Goal: Information Seeking & Learning: Learn about a topic

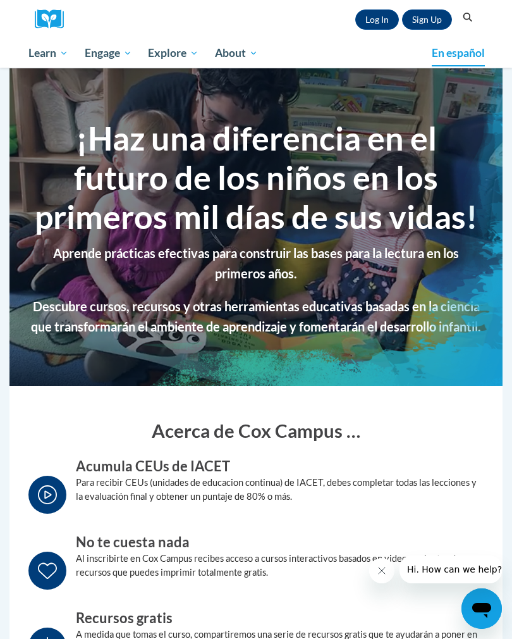
click at [374, 25] on link "Log In" at bounding box center [377, 19] width 44 height 20
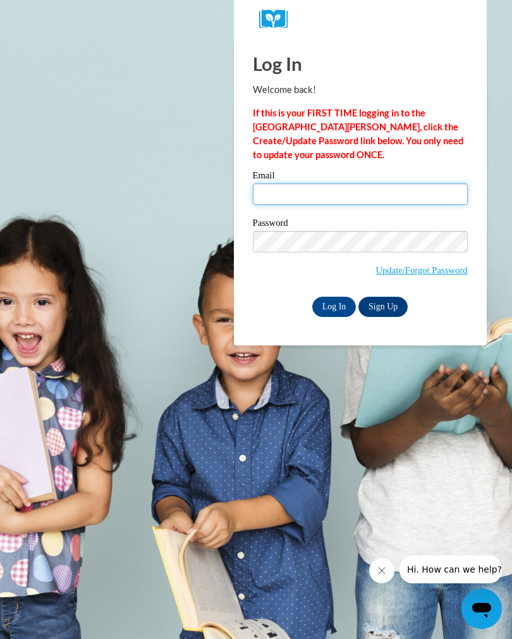
click at [341, 193] on input "Email" at bounding box center [360, 194] width 215 height 22
type input "[PERSON_NAME][EMAIL_ADDRESS][PERSON_NAME][DOMAIN_NAME]"
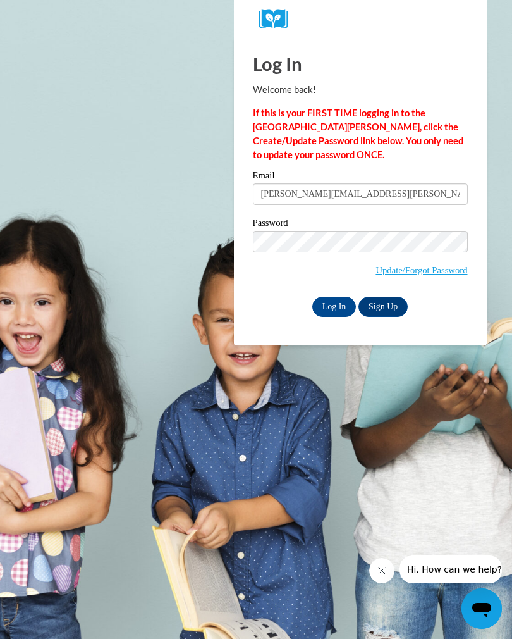
click at [333, 301] on input "Log In" at bounding box center [334, 307] width 44 height 20
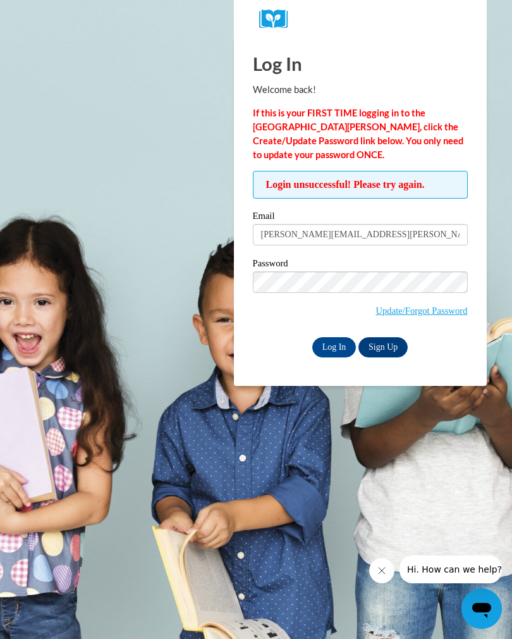
click at [330, 345] on input "Log In" at bounding box center [334, 347] width 44 height 20
click at [340, 343] on input "Log In" at bounding box center [334, 347] width 44 height 20
click at [335, 342] on input "Log In" at bounding box center [334, 347] width 44 height 20
click at [333, 345] on input "Log In" at bounding box center [334, 347] width 44 height 20
click at [336, 341] on input "Log In" at bounding box center [334, 347] width 44 height 20
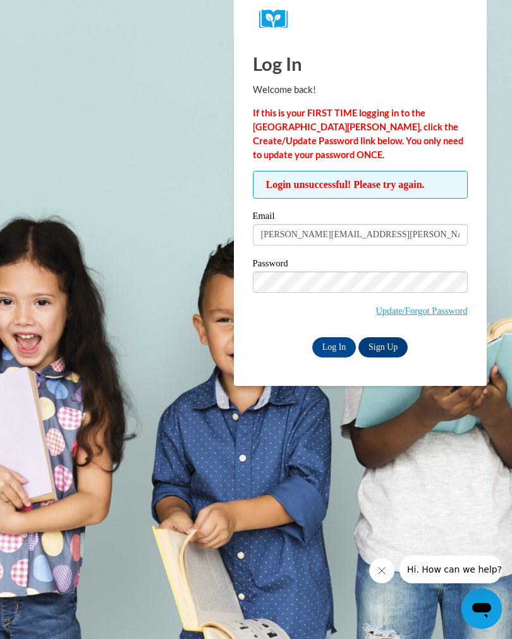
click at [336, 343] on input "Log In" at bounding box center [334, 347] width 44 height 20
click at [335, 339] on input "Log In" at bounding box center [334, 347] width 44 height 20
click at [334, 346] on input "Log In" at bounding box center [334, 347] width 44 height 20
click at [335, 346] on input "Log In" at bounding box center [334, 347] width 44 height 20
click at [328, 342] on input "Log In" at bounding box center [334, 347] width 44 height 20
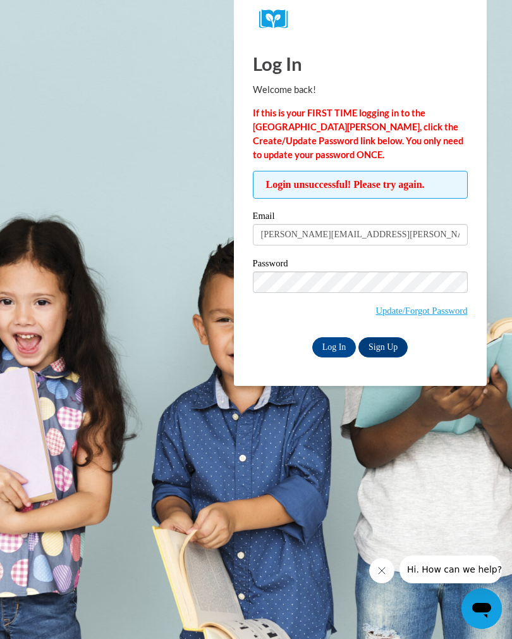
click at [391, 348] on link "Sign Up" at bounding box center [383, 347] width 49 height 20
click at [329, 350] on input "Log In" at bounding box center [334, 347] width 44 height 20
click at [426, 314] on link "Update/Forgot Password" at bounding box center [422, 310] width 92 height 10
click at [334, 346] on input "Log In" at bounding box center [334, 347] width 44 height 20
click at [333, 344] on input "Log In" at bounding box center [334, 347] width 44 height 20
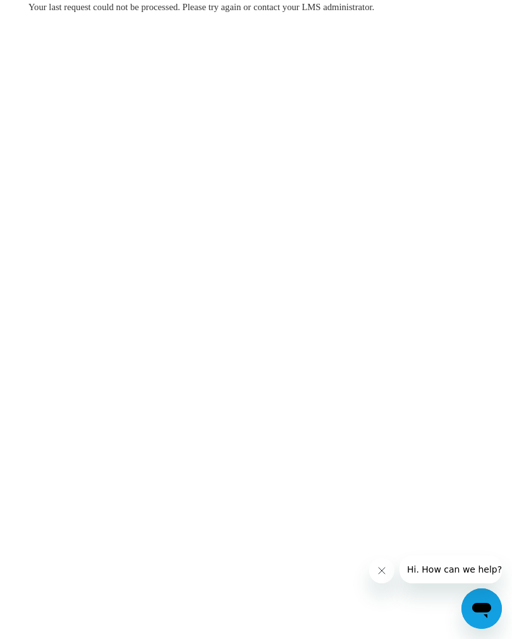
click at [379, 565] on button "Close message from company" at bounding box center [381, 570] width 25 height 25
click at [479, 609] on icon "Open messaging window" at bounding box center [481, 610] width 19 height 15
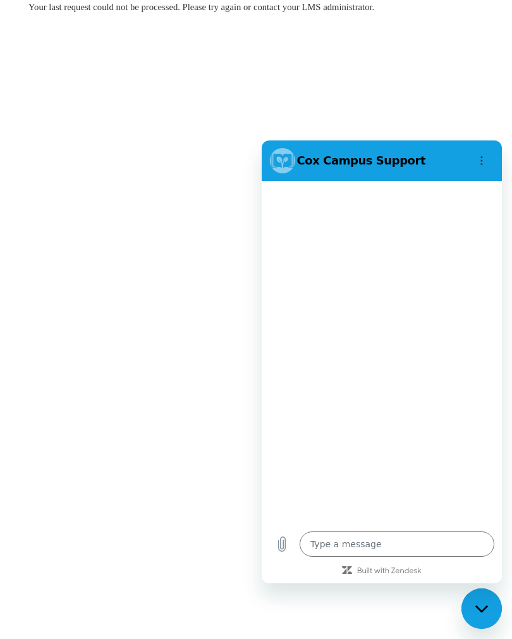
click at [474, 605] on div "Close messaging window" at bounding box center [482, 608] width 38 height 38
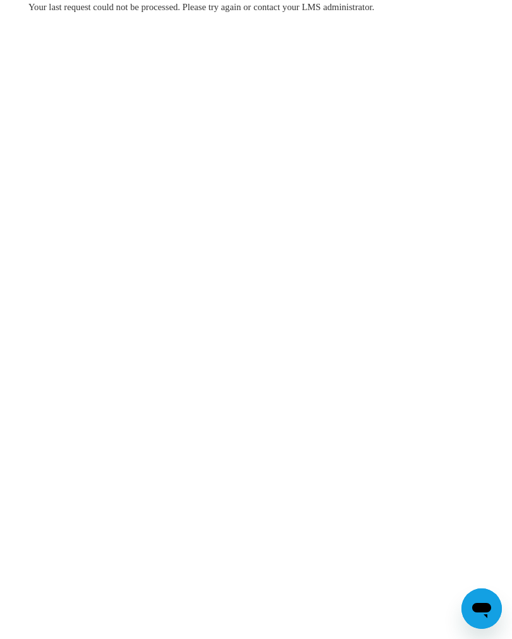
type textarea "x"
click at [494, 593] on div "2" at bounding box center [497, 592] width 13 height 13
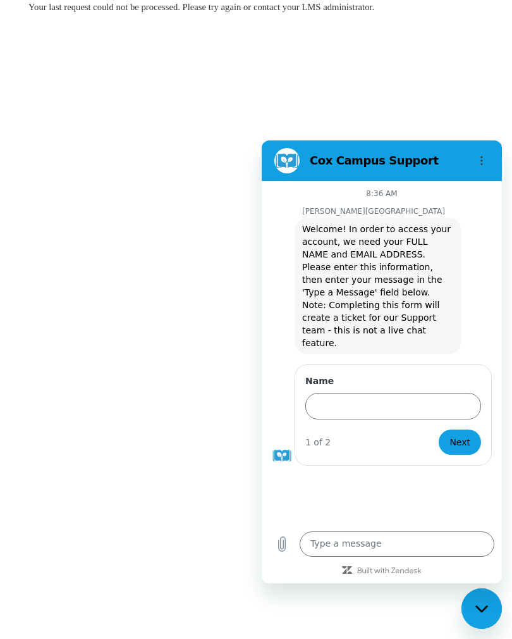
click at [480, 161] on icon "Options menu" at bounding box center [482, 161] width 10 height 10
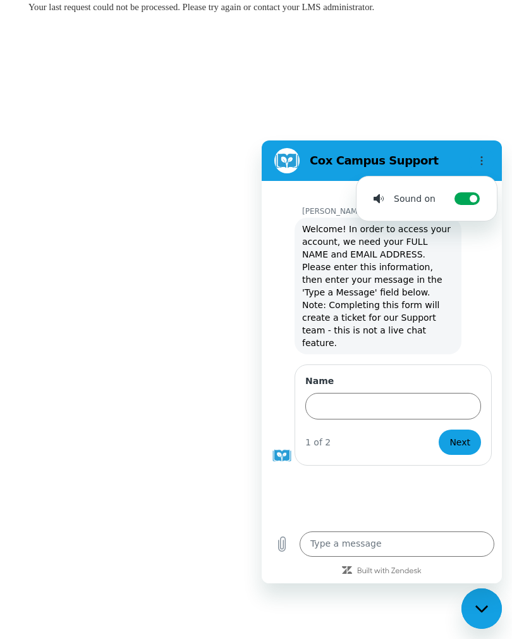
click at [479, 158] on icon "Options menu" at bounding box center [482, 161] width 10 height 10
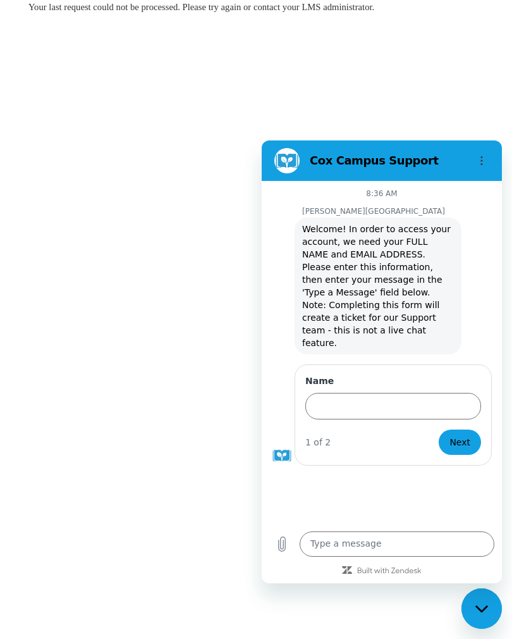
click at [361, 393] on input "Name" at bounding box center [393, 406] width 176 height 27
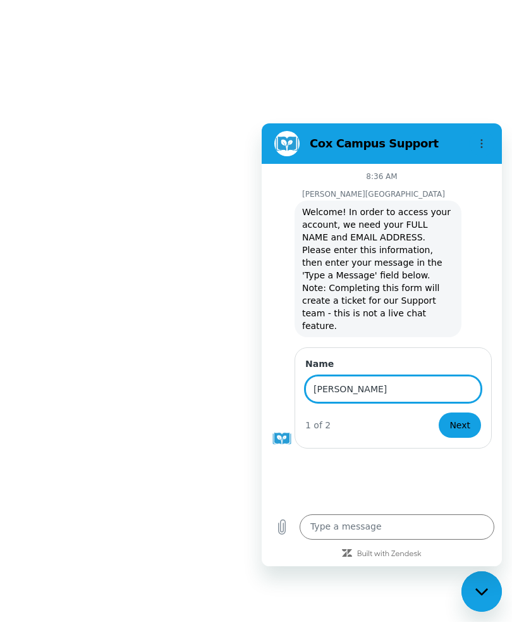
type input "[PERSON_NAME]"
click at [463, 417] on span "Next" at bounding box center [460, 424] width 21 height 15
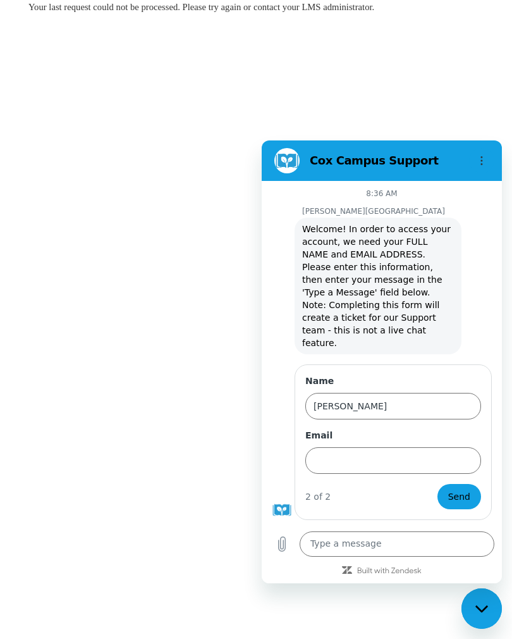
click at [361, 447] on input "Email" at bounding box center [393, 460] width 176 height 27
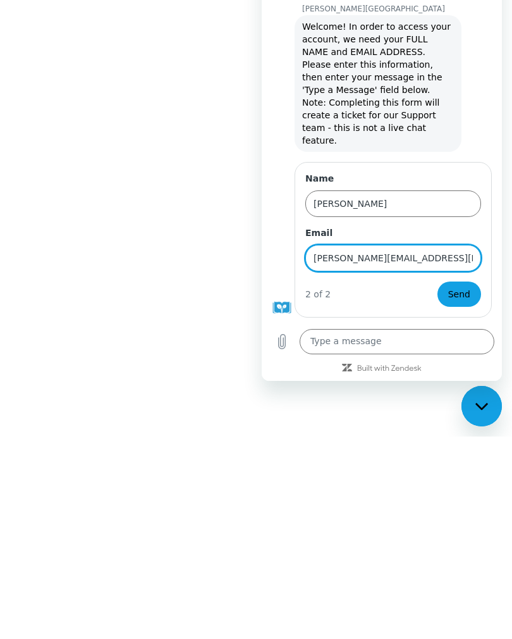
type input "[PERSON_NAME][EMAIL_ADDRESS][PERSON_NAME][DOMAIN_NAME]"
click at [469, 287] on span "Send" at bounding box center [459, 294] width 22 height 15
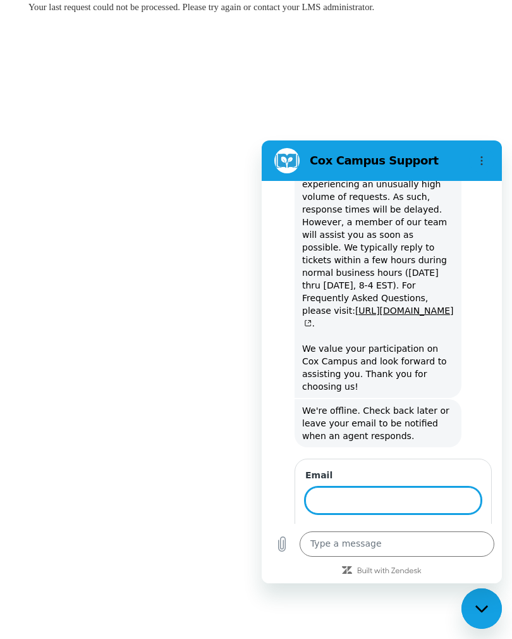
scroll to position [414, 0]
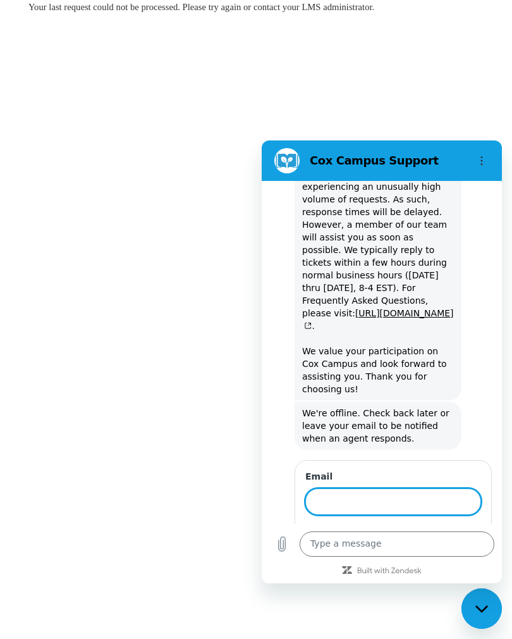
click at [484, 154] on button "Options menu" at bounding box center [481, 160] width 25 height 25
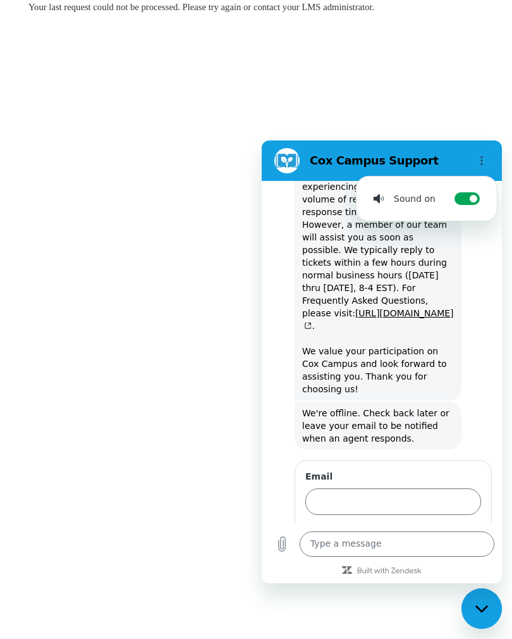
click at [488, 159] on button "Options menu" at bounding box center [481, 160] width 25 height 25
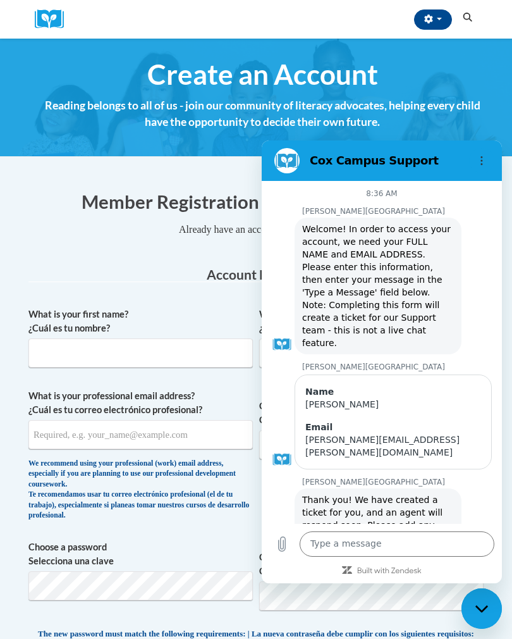
scroll to position [414, 0]
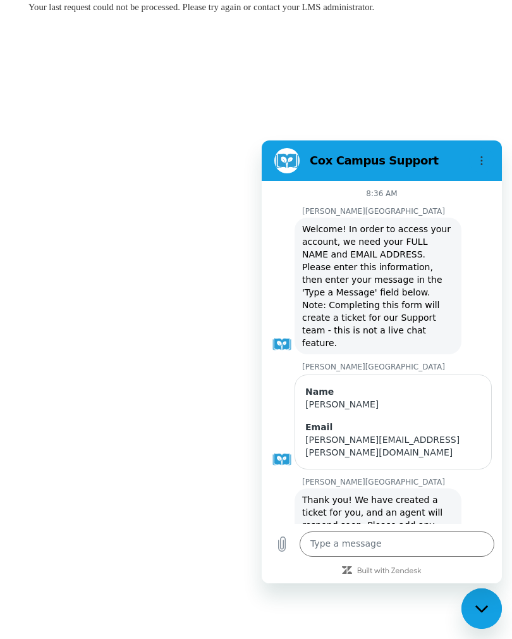
scroll to position [414, 0]
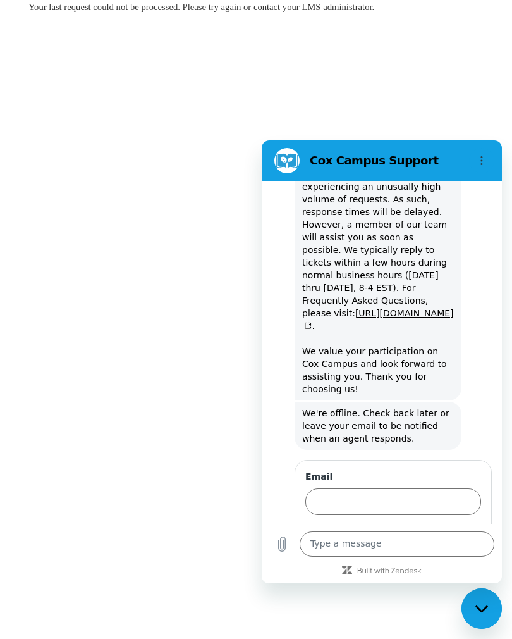
click at [483, 606] on icon "Close messaging window" at bounding box center [482, 609] width 13 height 8
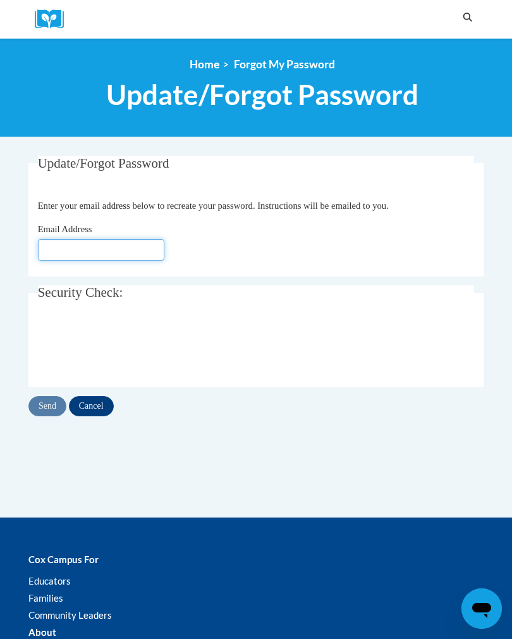
click at [72, 245] on input "Email Address" at bounding box center [101, 250] width 126 height 22
type input "[EMAIL_ADDRESS][DOMAIN_NAME]"
click at [47, 401] on input "Send" at bounding box center [47, 406] width 38 height 20
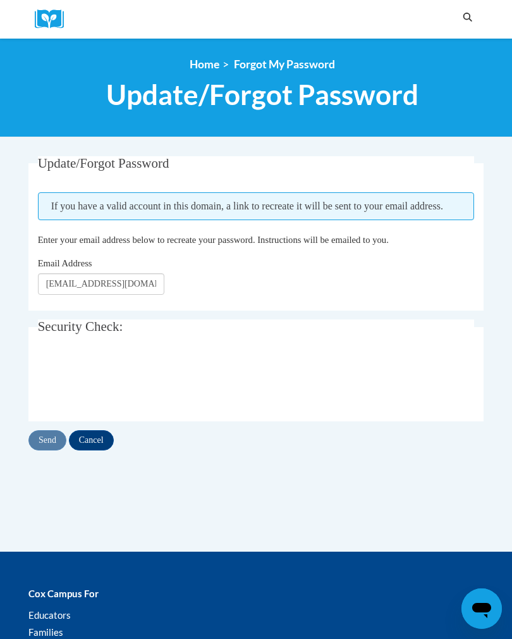
click at [56, 7] on div at bounding box center [54, 19] width 38 height 39
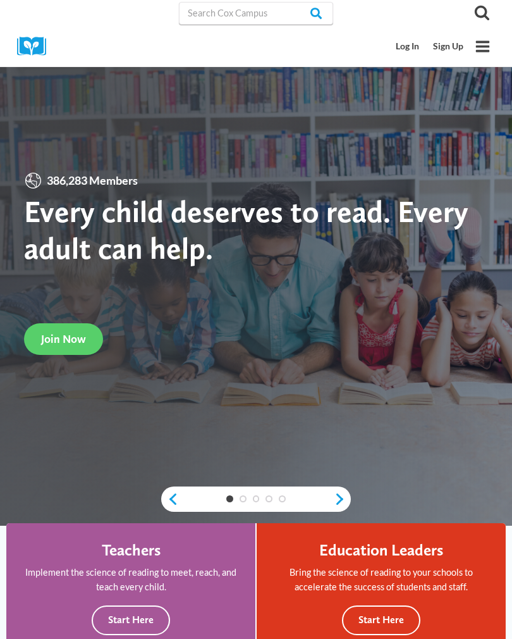
click at [402, 48] on link "Log In" at bounding box center [408, 46] width 37 height 23
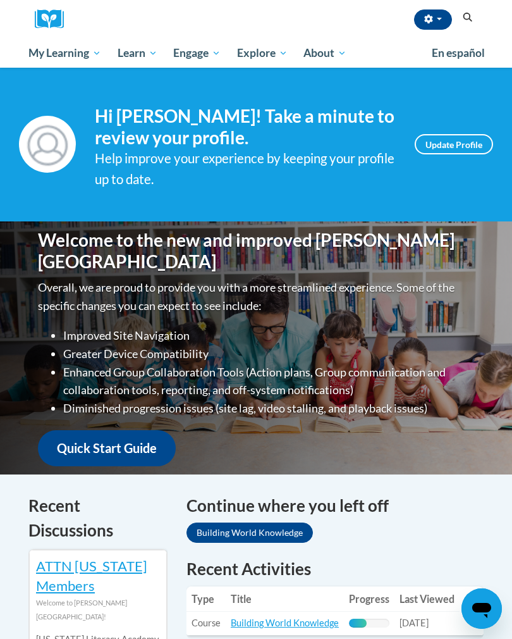
click at [438, 18] on span "button" at bounding box center [439, 19] width 5 height 3
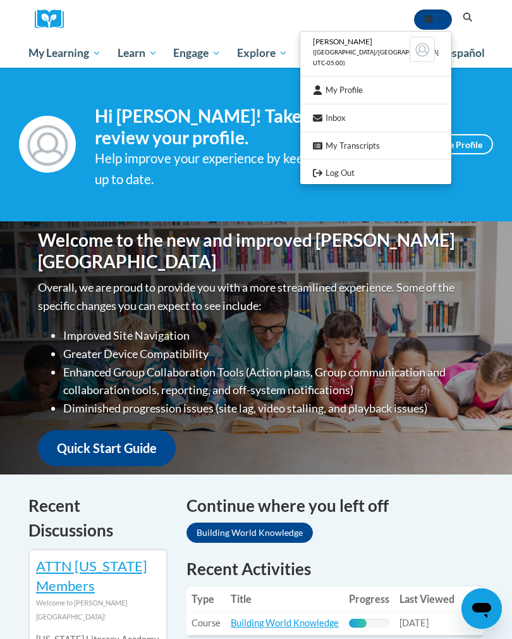
click at [296, 2] on div at bounding box center [256, 319] width 512 height 639
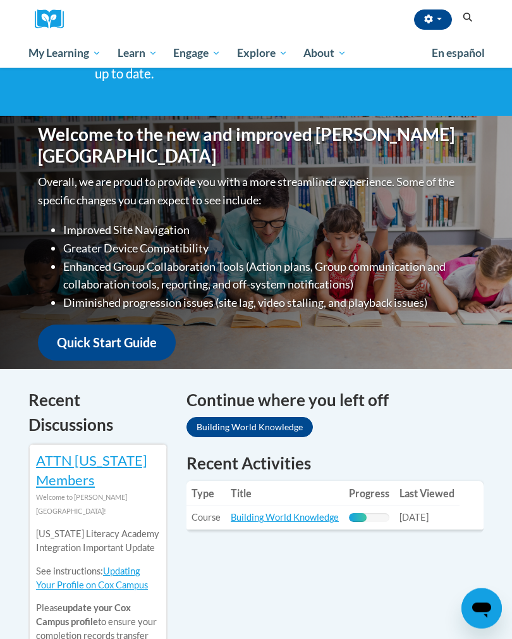
scroll to position [106, 0]
click at [304, 515] on link "Building World Knowledge" at bounding box center [285, 517] width 108 height 11
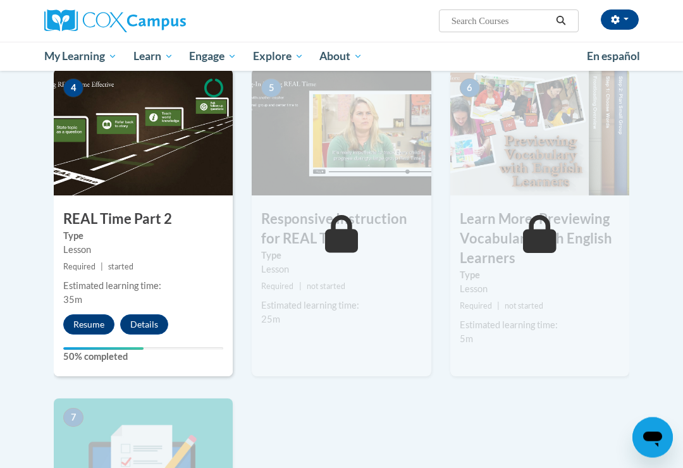
scroll to position [610, 0]
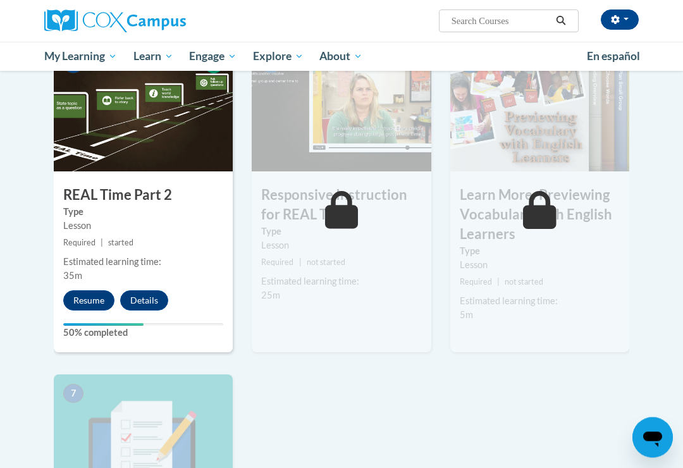
click at [87, 297] on button "Resume" at bounding box center [88, 301] width 51 height 20
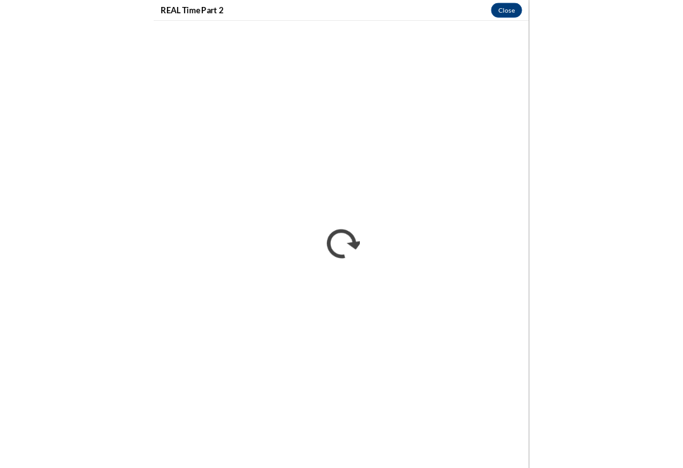
scroll to position [634, 0]
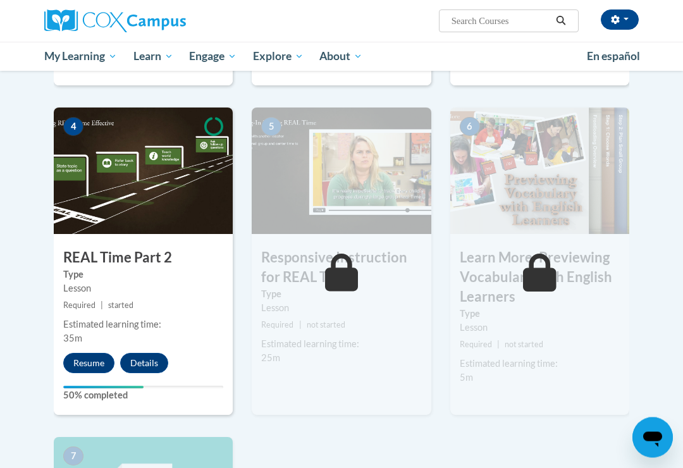
scroll to position [572, 0]
click at [85, 355] on button "Resume" at bounding box center [88, 363] width 51 height 20
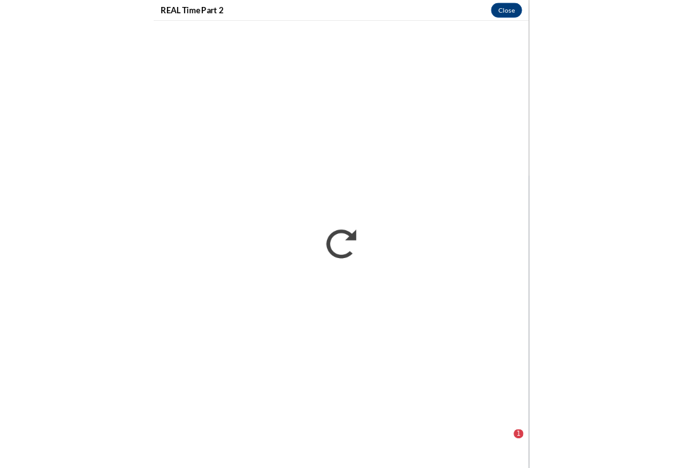
scroll to position [1151, 0]
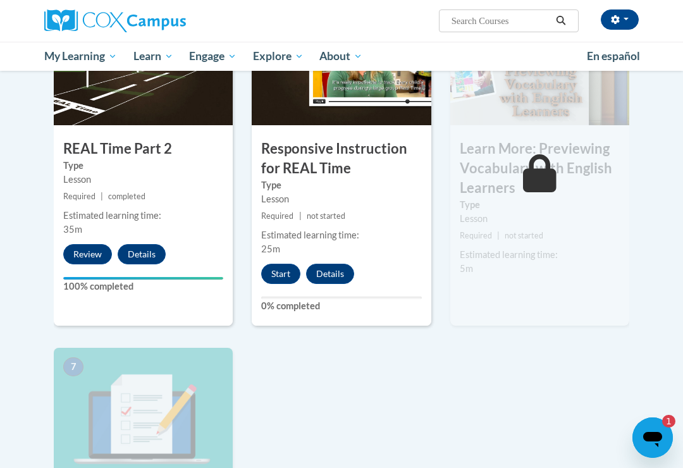
scroll to position [679, 0]
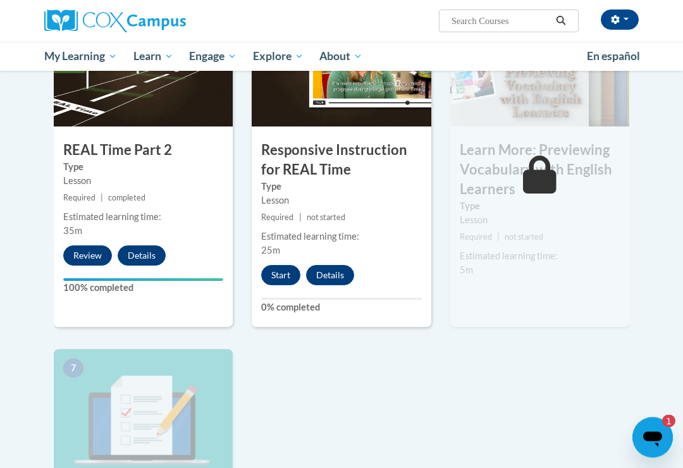
click at [552, 260] on div "Estimated learning time: 5m" at bounding box center [539, 264] width 179 height 28
click at [533, 241] on small "Required | not started" at bounding box center [539, 238] width 179 height 14
click at [567, 258] on div "Estimated learning time:" at bounding box center [540, 257] width 160 height 14
click at [577, 255] on div "Estimated learning time:" at bounding box center [540, 257] width 160 height 14
click at [275, 271] on button "Start" at bounding box center [280, 276] width 39 height 20
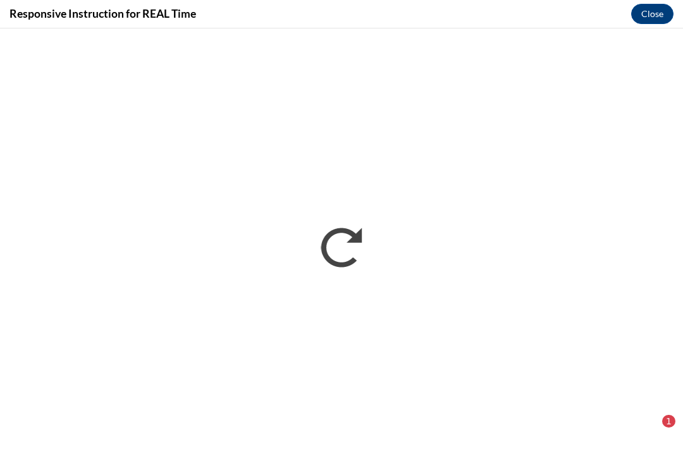
scroll to position [0, 0]
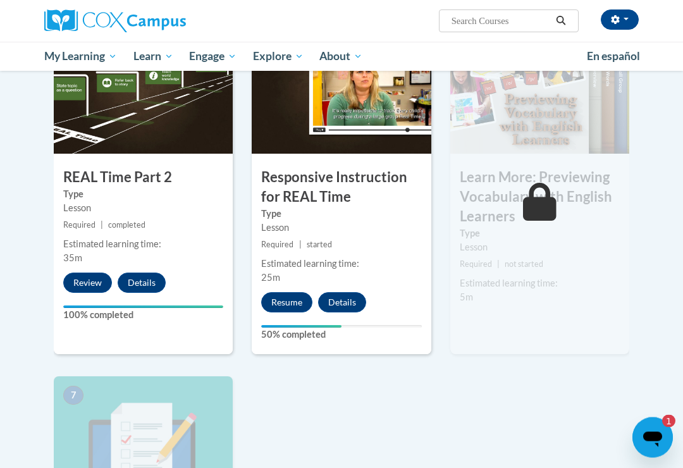
click at [289, 298] on button "Resume" at bounding box center [286, 303] width 51 height 20
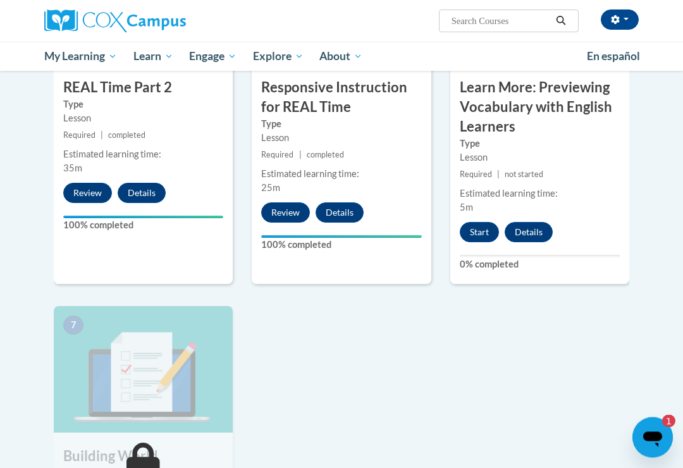
scroll to position [743, 0]
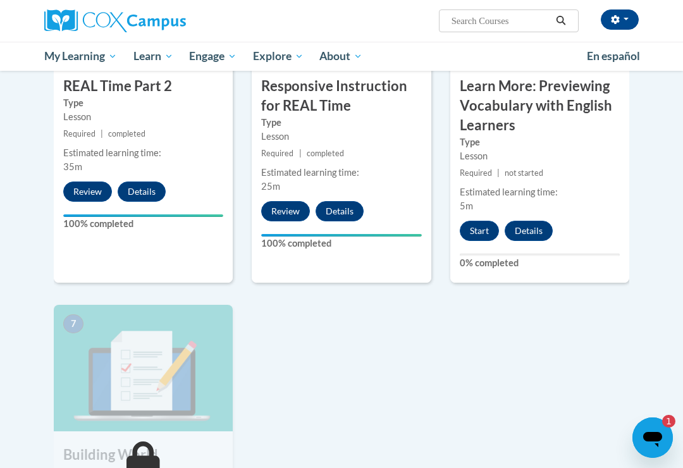
click at [482, 225] on button "Start" at bounding box center [479, 231] width 39 height 20
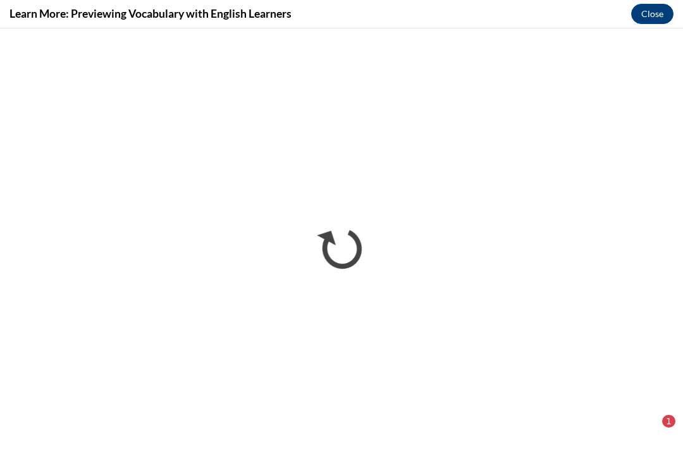
scroll to position [0, 0]
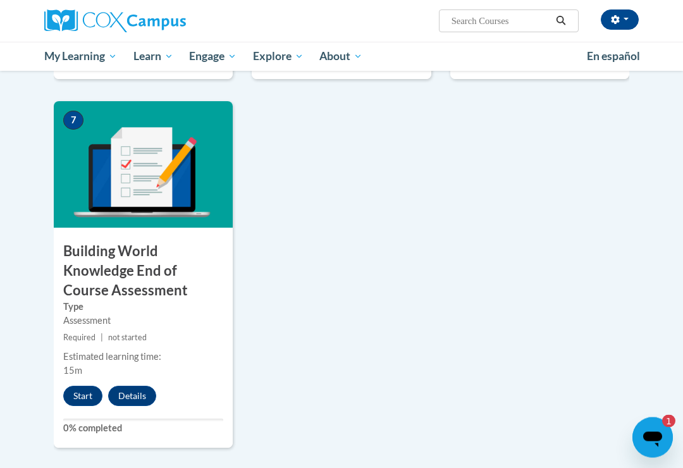
scroll to position [951, 0]
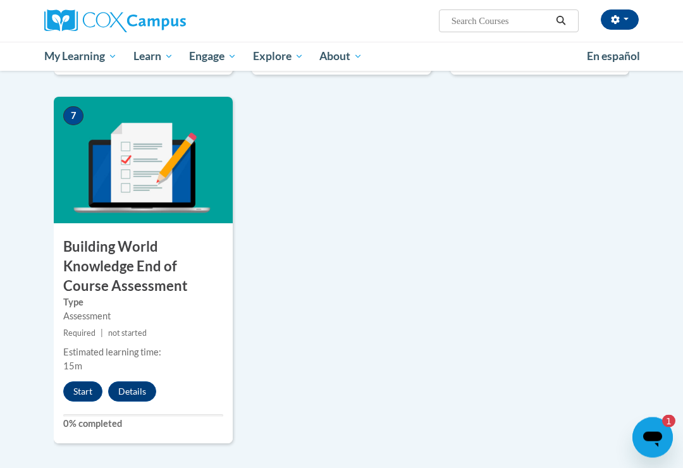
click at [79, 382] on button "Start" at bounding box center [82, 392] width 39 height 20
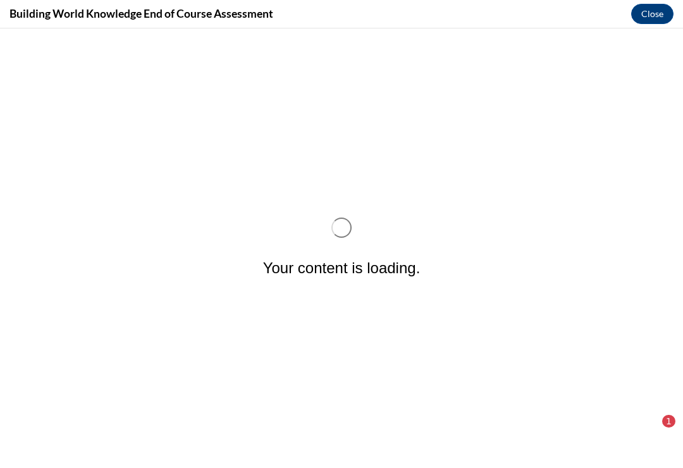
scroll to position [0, 0]
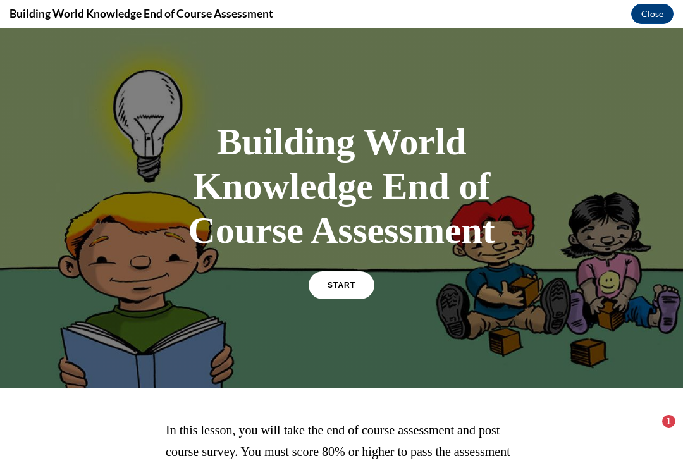
click at [345, 290] on span "START" at bounding box center [342, 285] width 28 height 9
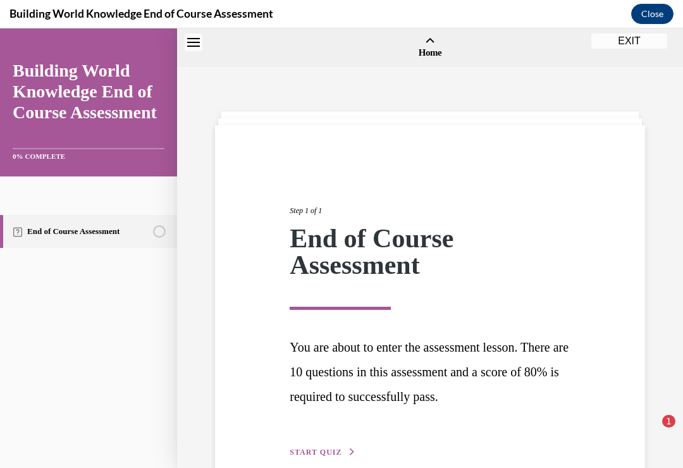
scroll to position [39, 0]
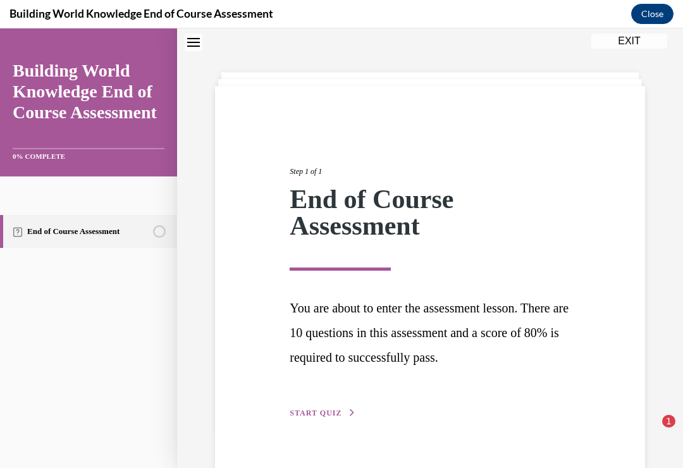
click at [319, 409] on span "START QUIZ" at bounding box center [316, 413] width 52 height 9
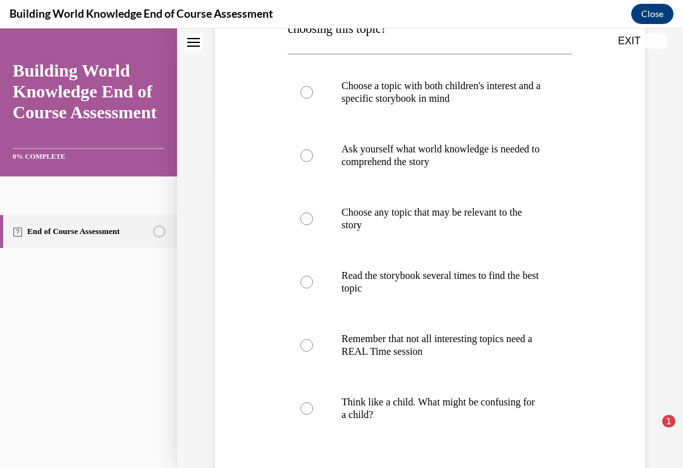
scroll to position [301, 0]
click at [314, 345] on label "Remember that not all interesting topics need a REAL Time session" at bounding box center [430, 345] width 285 height 63
click at [313, 345] on input "Remember that not all interesting topics need a REAL Time session" at bounding box center [306, 345] width 13 height 13
radio input "true"
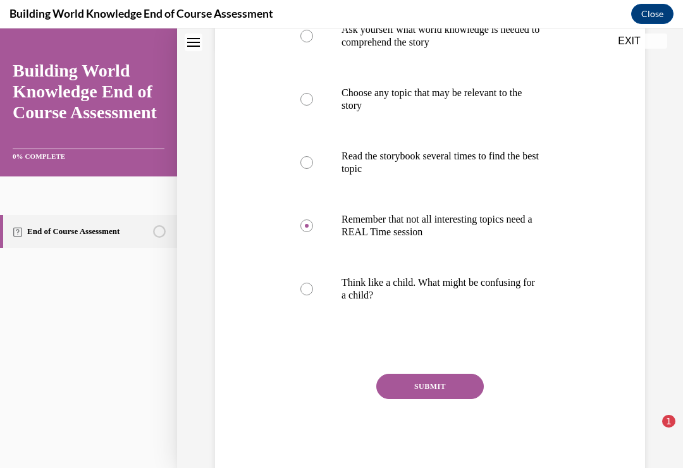
click at [426, 379] on button "SUBMIT" at bounding box center [430, 386] width 108 height 25
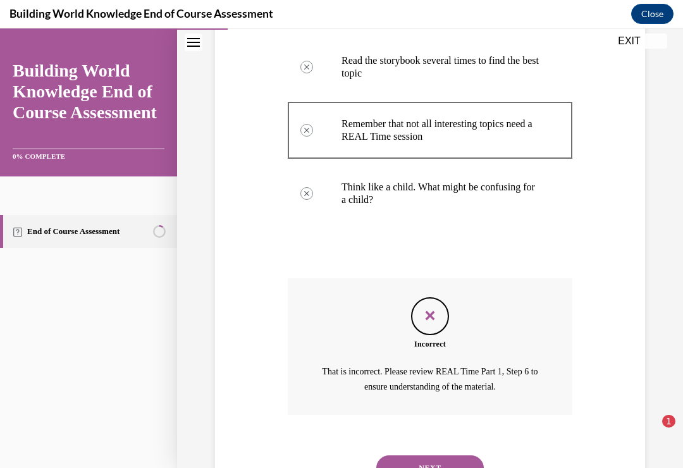
scroll to position [537, 0]
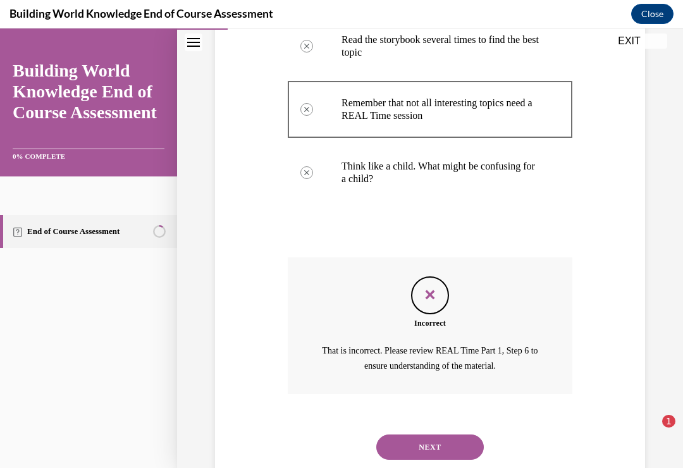
click at [429, 435] on button "NEXT" at bounding box center [430, 447] width 108 height 25
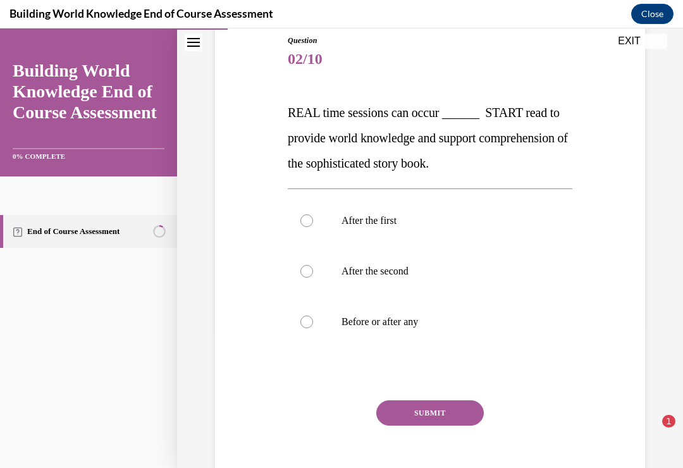
click at [310, 317] on div at bounding box center [306, 322] width 13 height 13
click at [310, 317] on input "Before or after any" at bounding box center [306, 322] width 13 height 13
radio input "true"
click at [445, 401] on button "SUBMIT" at bounding box center [430, 412] width 108 height 25
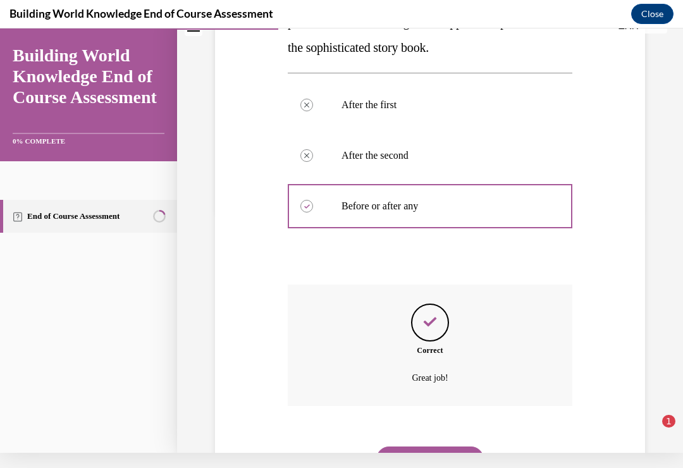
scroll to position [269, 0]
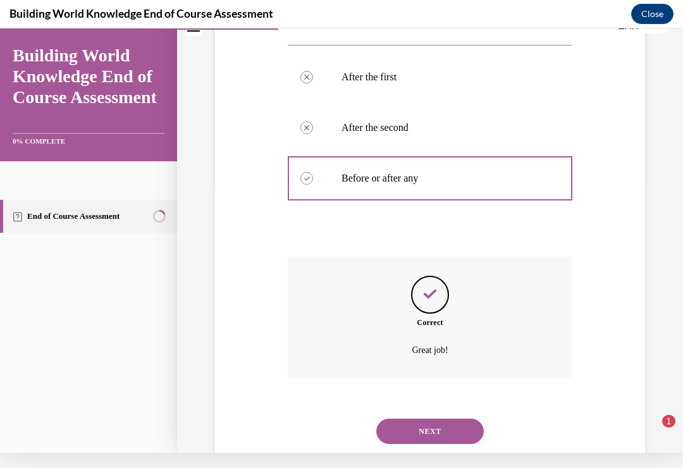
click at [433, 419] on button "NEXT" at bounding box center [430, 431] width 108 height 25
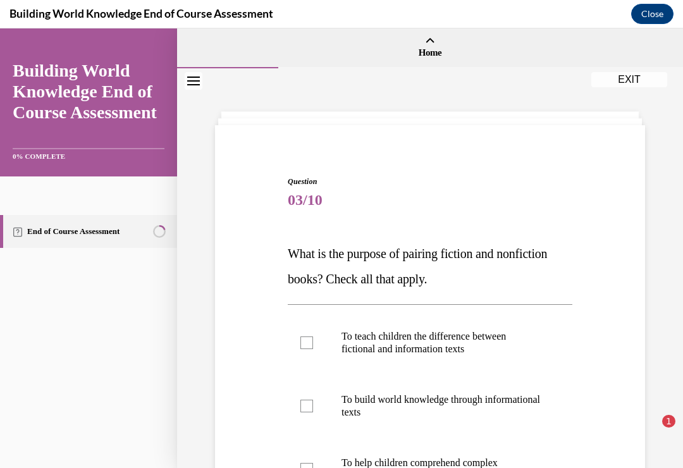
scroll to position [48, 0]
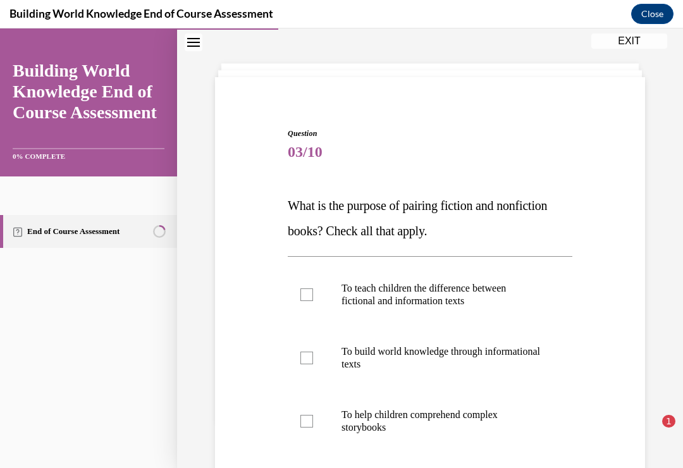
click at [304, 416] on div at bounding box center [306, 421] width 13 height 13
click at [304, 416] on input "To help children comprehend complex storybooks" at bounding box center [306, 421] width 13 height 13
checkbox input "true"
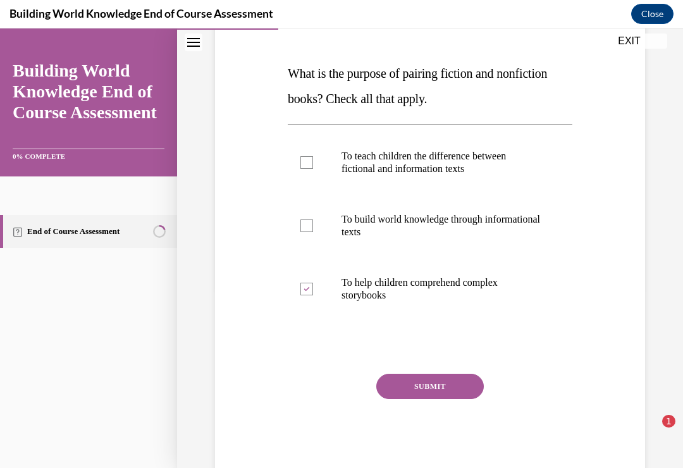
click at [423, 379] on button "SUBMIT" at bounding box center [430, 386] width 108 height 25
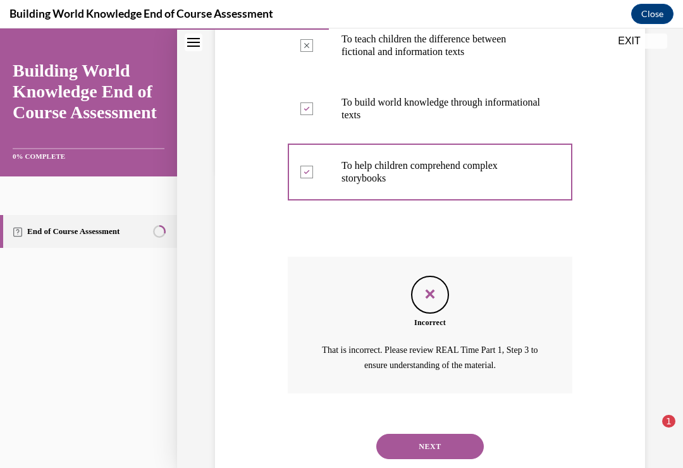
scroll to position [297, 0]
click at [422, 435] on button "NEXT" at bounding box center [430, 447] width 108 height 25
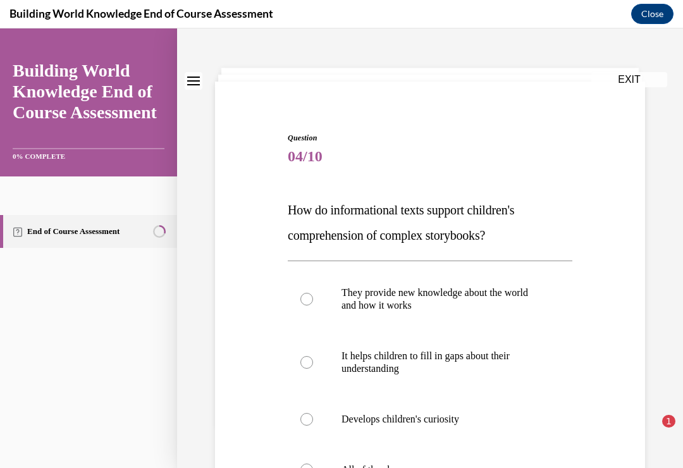
scroll to position [44, 0]
click at [303, 466] on div at bounding box center [306, 470] width 13 height 13
click at [303, 466] on input "All of the above" at bounding box center [306, 470] width 13 height 13
radio input "true"
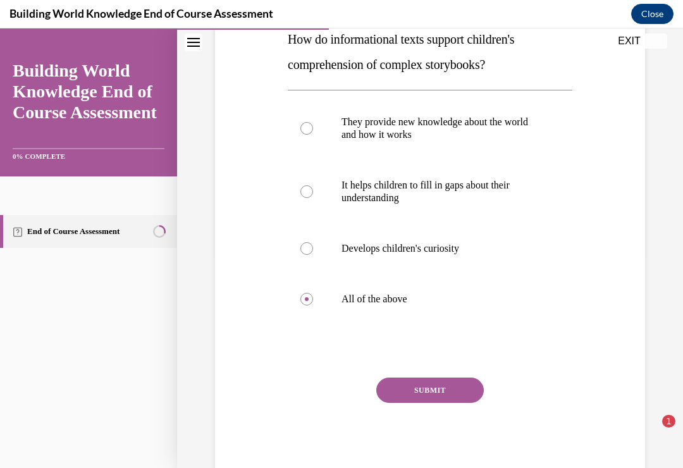
click at [428, 381] on button "SUBMIT" at bounding box center [430, 390] width 108 height 25
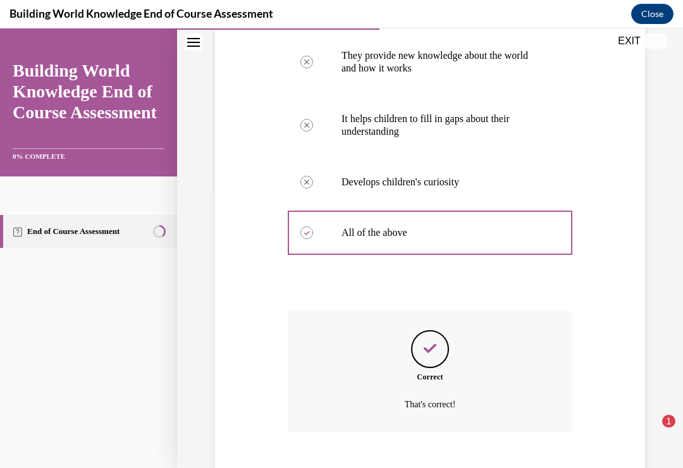
scroll to position [320, 0]
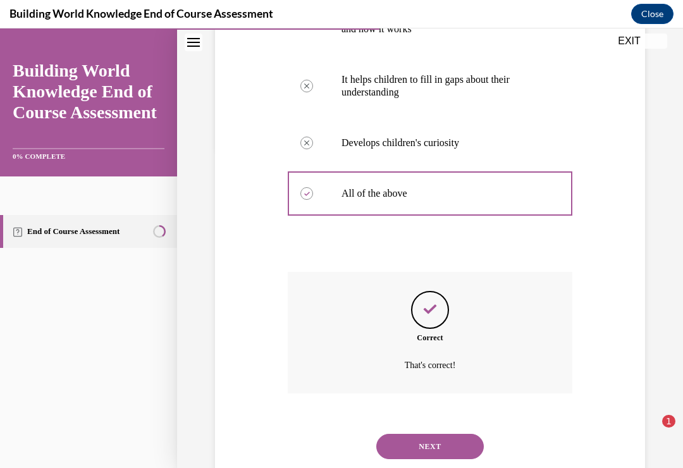
click at [436, 434] on button "NEXT" at bounding box center [430, 446] width 108 height 25
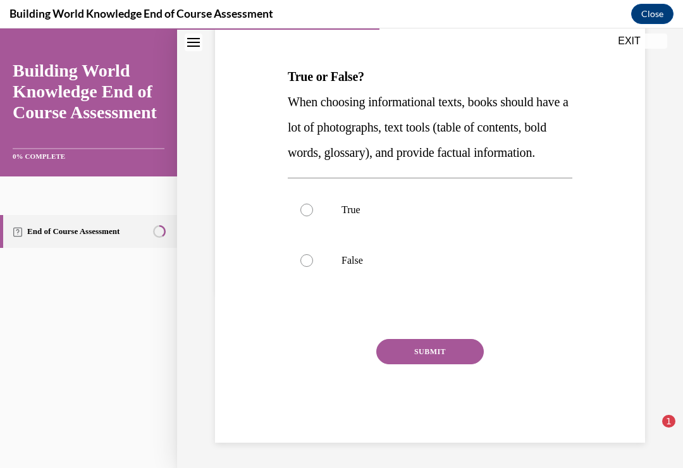
scroll to position [141, 0]
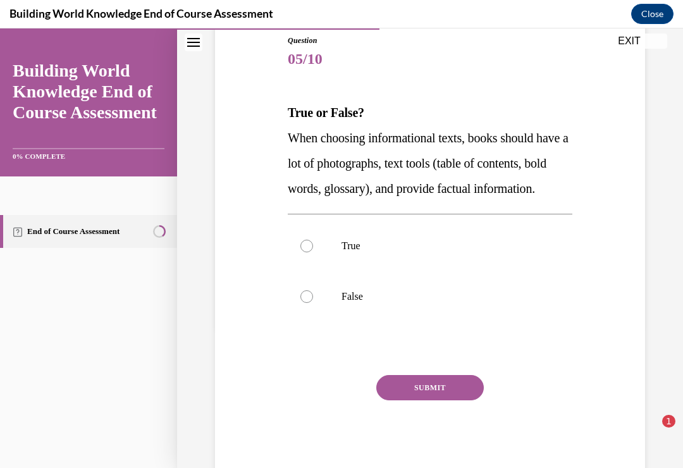
click at [307, 303] on div at bounding box center [306, 296] width 13 height 13
click at [307, 303] on input "False" at bounding box center [306, 296] width 13 height 13
radio input "true"
click at [433, 400] on button "SUBMIT" at bounding box center [430, 387] width 108 height 25
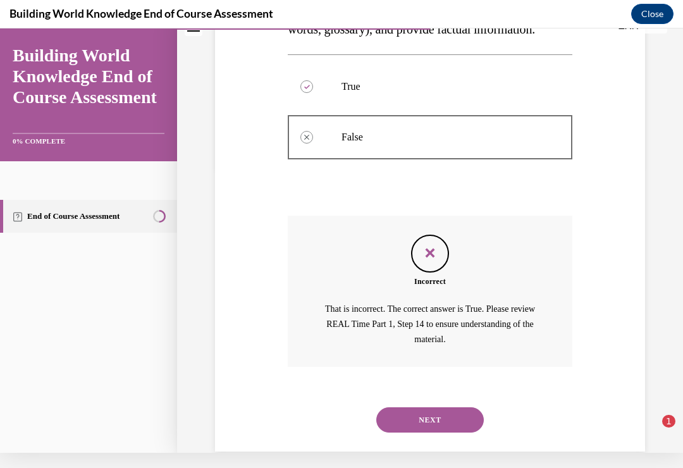
scroll to position [299, 0]
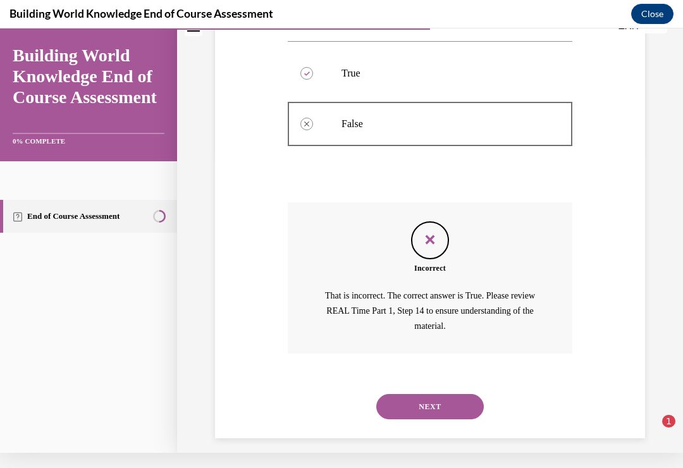
click at [428, 412] on button "NEXT" at bounding box center [430, 406] width 108 height 25
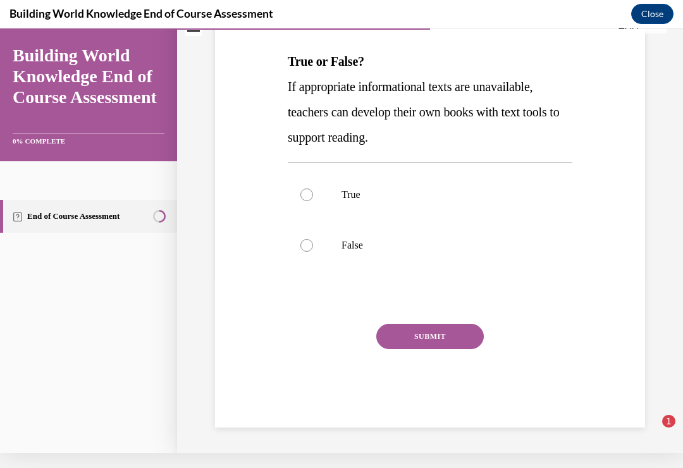
scroll to position [0, 0]
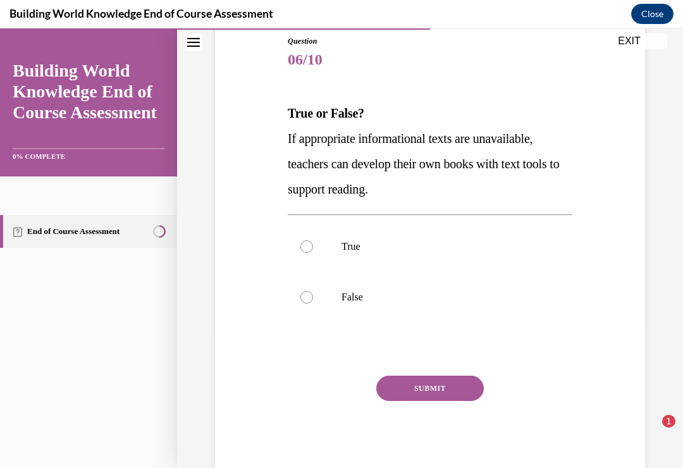
click at [306, 251] on div at bounding box center [306, 246] width 13 height 13
click at [306, 251] on input "True" at bounding box center [306, 246] width 13 height 13
radio input "true"
click at [429, 383] on button "SUBMIT" at bounding box center [430, 388] width 108 height 25
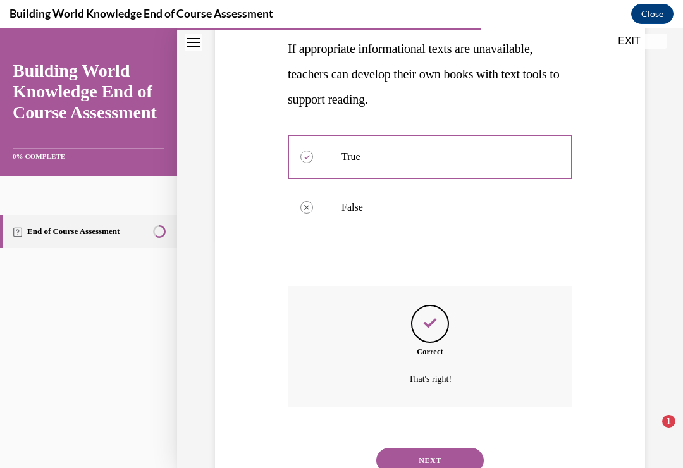
scroll to position [244, 0]
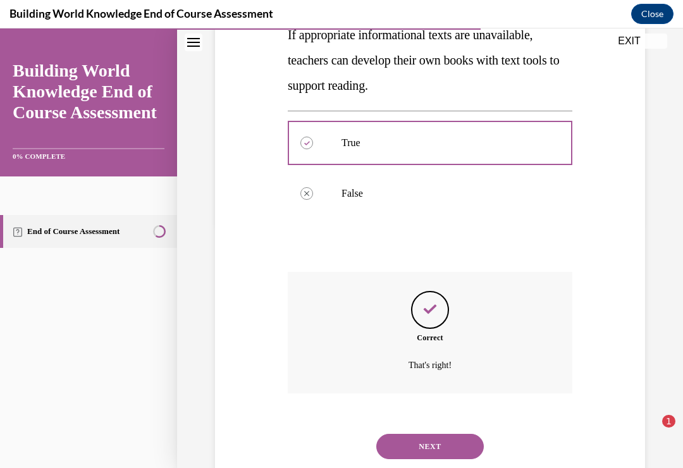
click at [434, 434] on button "NEXT" at bounding box center [430, 446] width 108 height 25
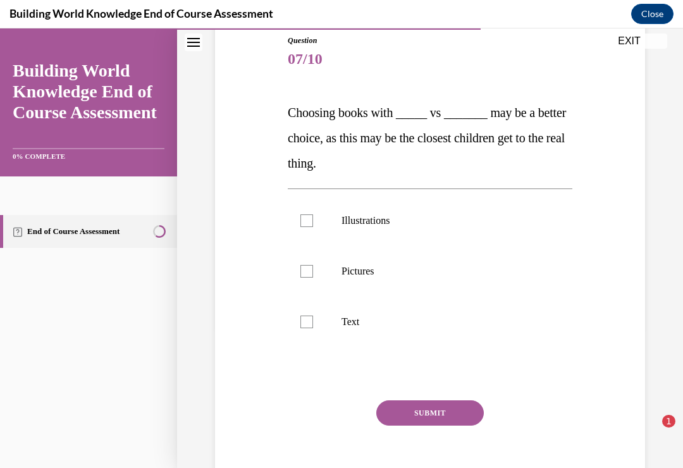
click at [307, 269] on div at bounding box center [306, 271] width 13 height 13
click at [307, 269] on input "Pictures" at bounding box center [306, 271] width 13 height 13
checkbox input "true"
click at [315, 318] on label "Text" at bounding box center [430, 322] width 285 height 51
click at [313, 318] on input "Text" at bounding box center [306, 322] width 13 height 13
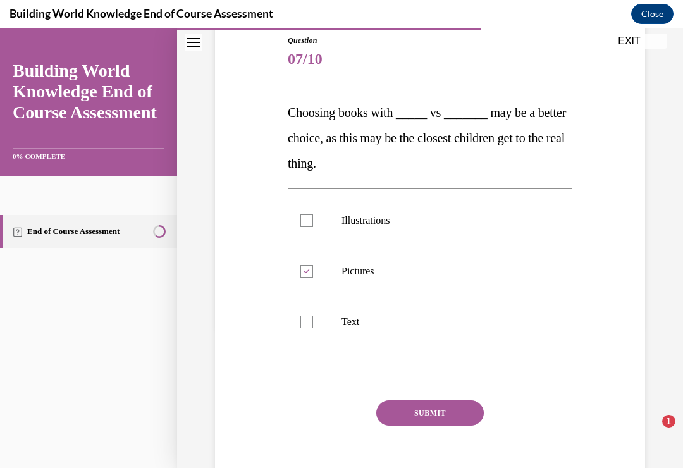
checkbox input "true"
click at [431, 406] on button "SUBMIT" at bounding box center [430, 412] width 108 height 25
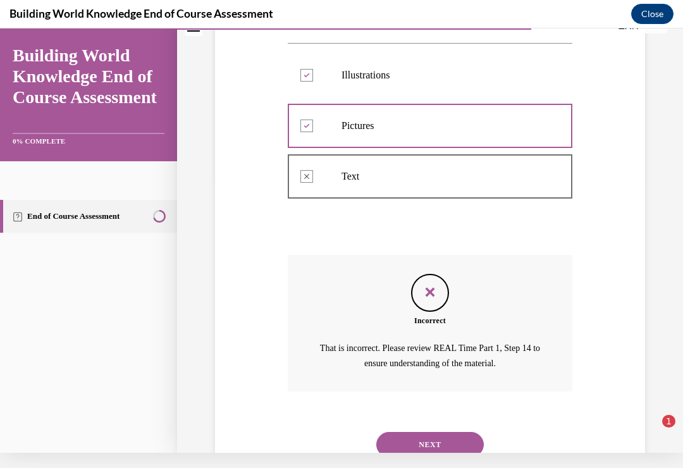
scroll to position [284, 0]
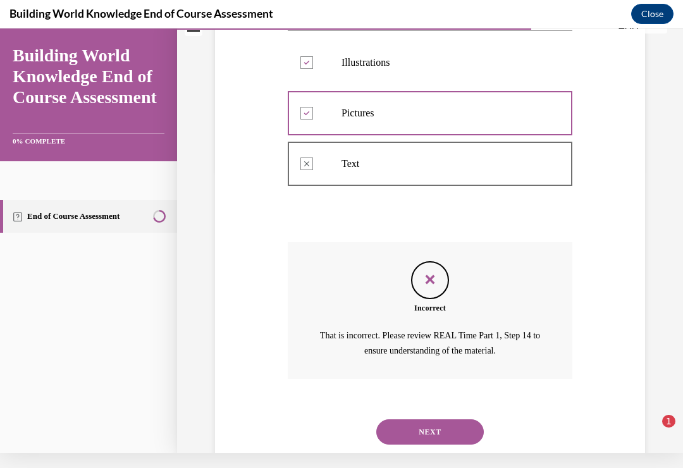
click at [426, 419] on button "NEXT" at bounding box center [430, 431] width 108 height 25
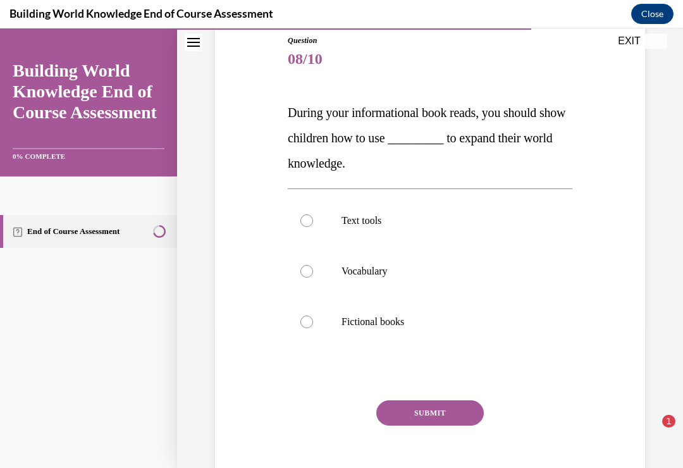
click at [319, 268] on label "Vocabulary" at bounding box center [430, 271] width 285 height 51
click at [313, 268] on input "Vocabulary" at bounding box center [306, 271] width 13 height 13
radio input "true"
click at [428, 409] on button "SUBMIT" at bounding box center [430, 412] width 108 height 25
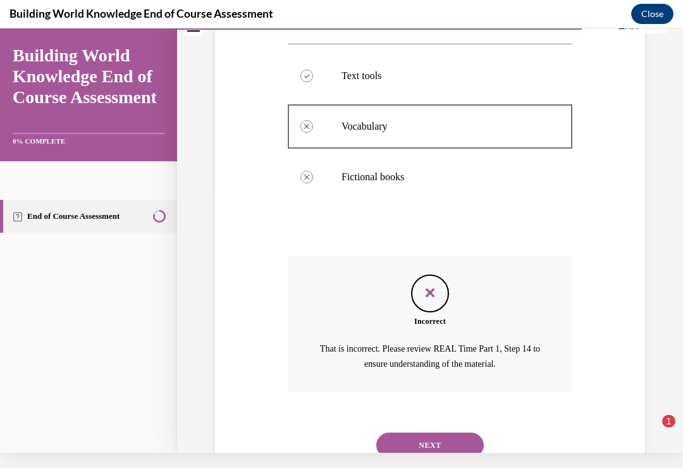
scroll to position [284, 0]
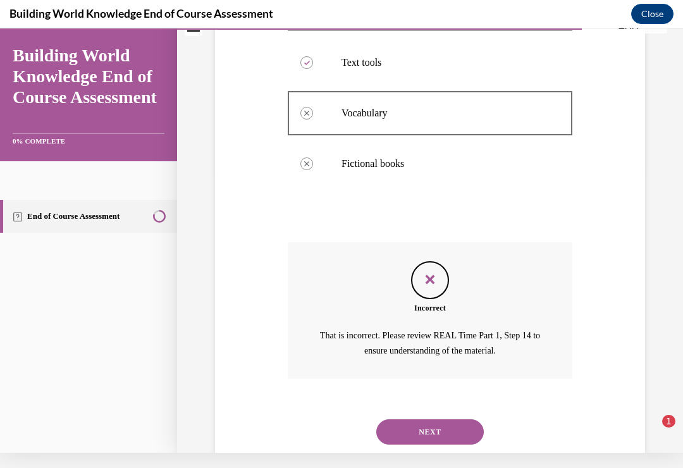
click at [430, 419] on button "NEXT" at bounding box center [430, 431] width 108 height 25
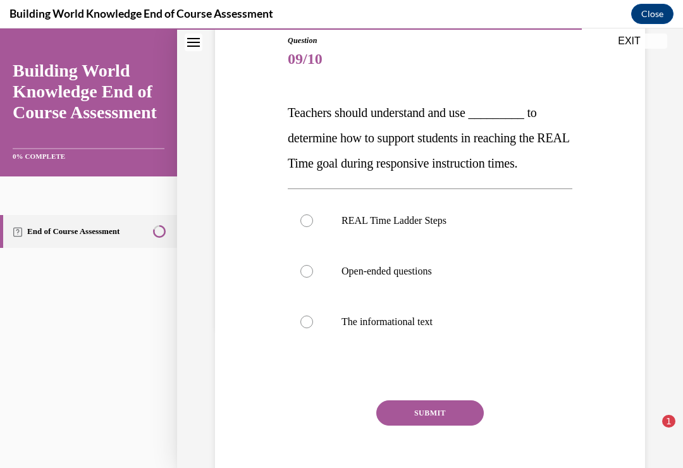
click at [306, 217] on div at bounding box center [306, 220] width 13 height 13
click at [306, 217] on input "REAL Time Ladder Steps" at bounding box center [306, 220] width 13 height 13
radio input "true"
click at [444, 402] on button "SUBMIT" at bounding box center [430, 412] width 108 height 25
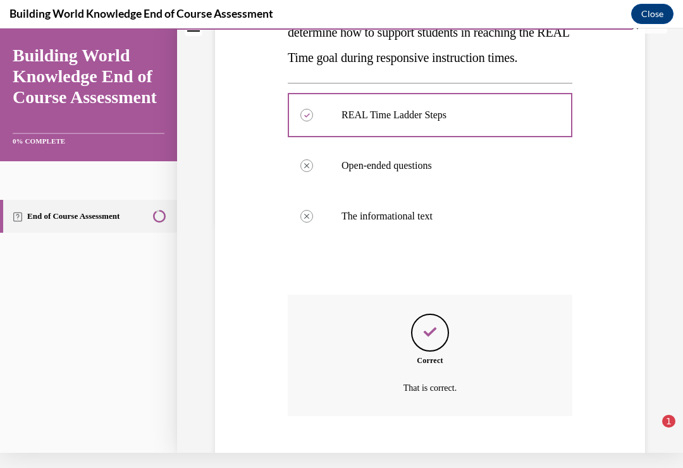
scroll to position [269, 0]
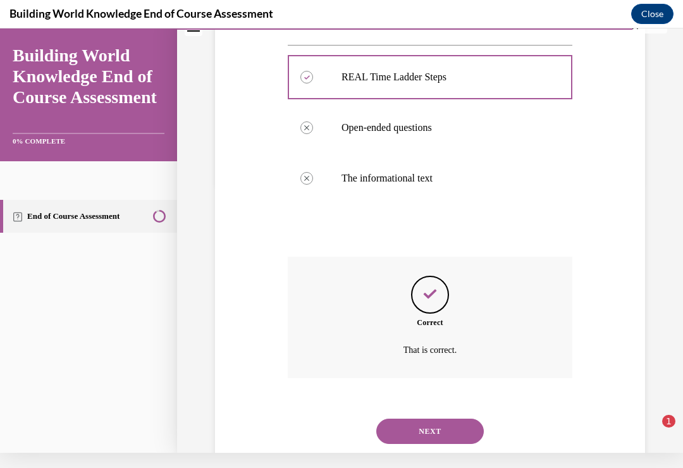
click at [435, 419] on button "NEXT" at bounding box center [430, 431] width 108 height 25
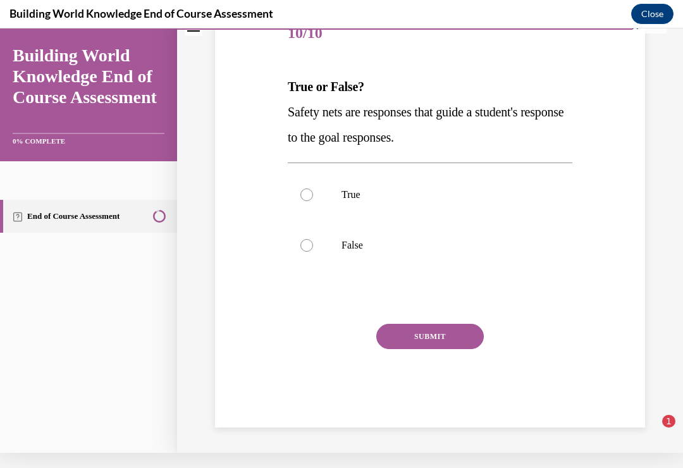
scroll to position [117, 0]
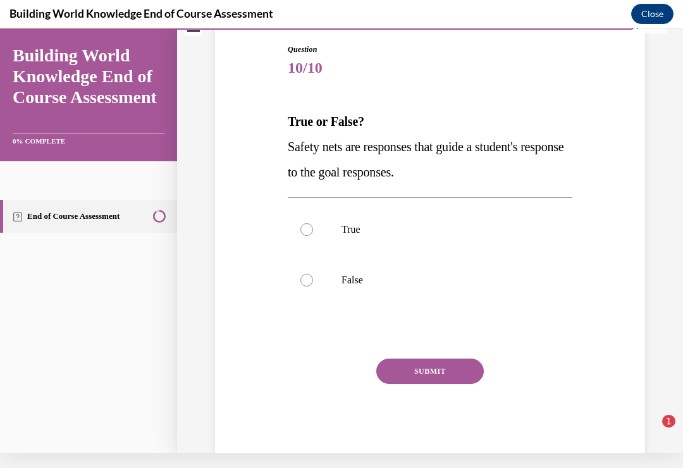
click at [305, 226] on div at bounding box center [306, 229] width 13 height 13
click at [305, 226] on input "True" at bounding box center [306, 229] width 13 height 13
radio input "true"
click at [437, 367] on button "SUBMIT" at bounding box center [430, 371] width 108 height 25
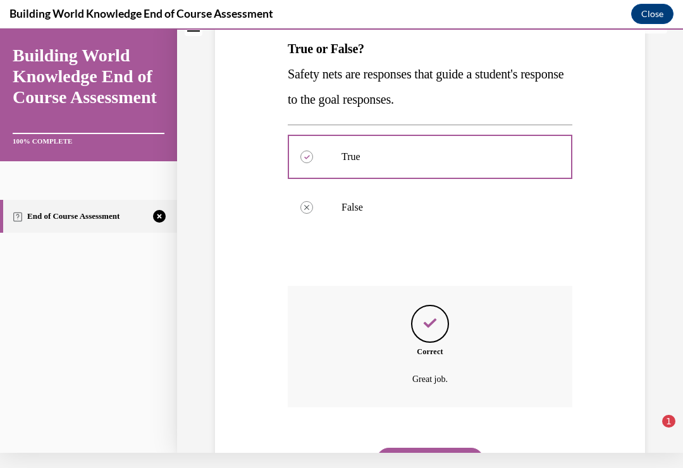
scroll to position [219, 0]
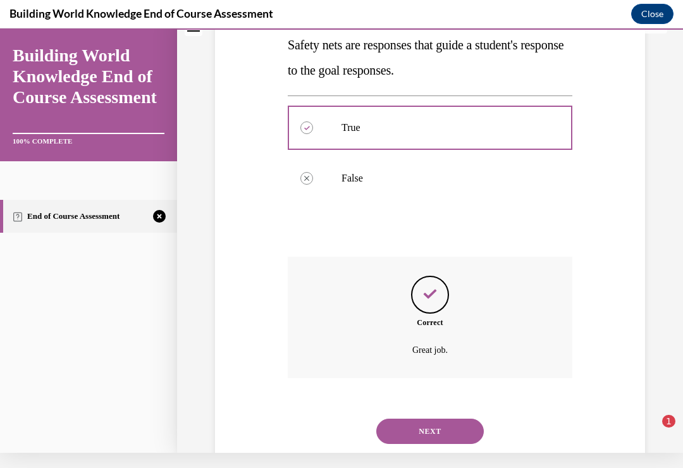
click at [431, 419] on button "NEXT" at bounding box center [430, 431] width 108 height 25
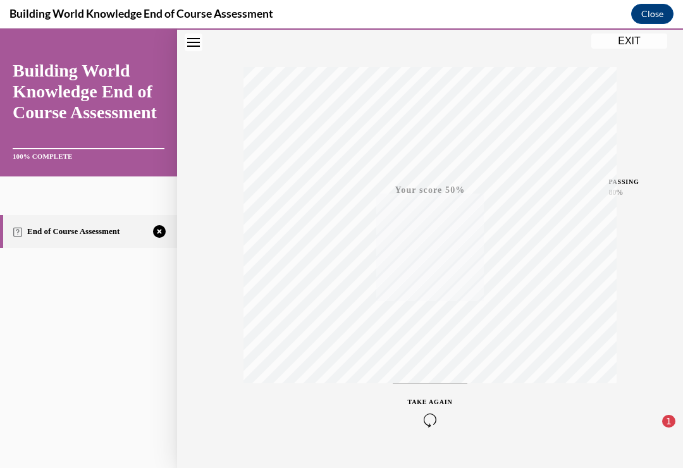
scroll to position [189, 0]
click at [428, 398] on div "TAKE AGAIN" at bounding box center [430, 403] width 45 height 30
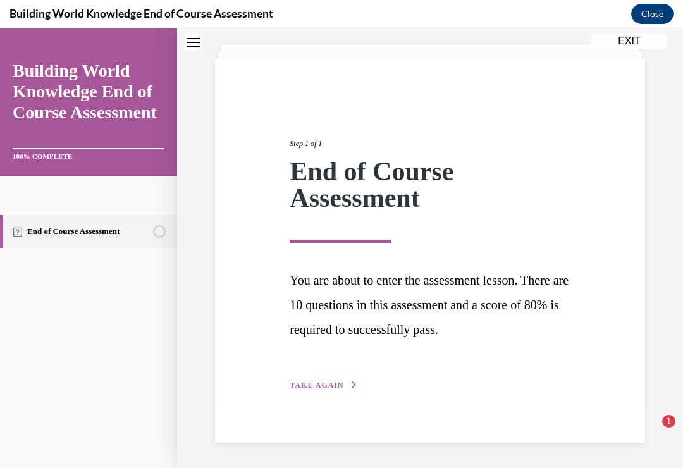
scroll to position [46, 0]
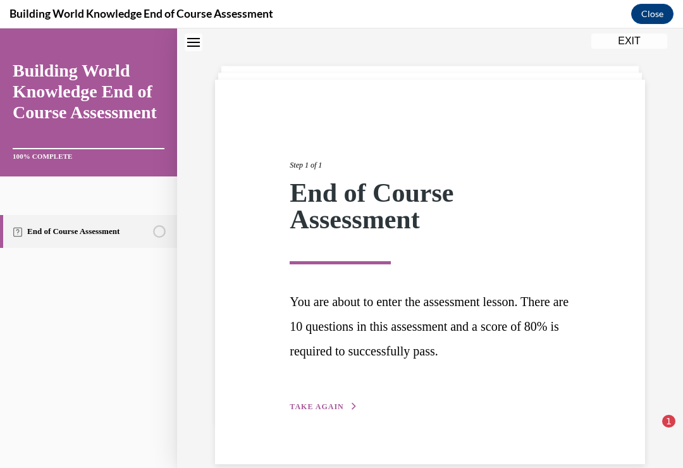
click at [325, 402] on span "TAKE AGAIN" at bounding box center [317, 406] width 54 height 9
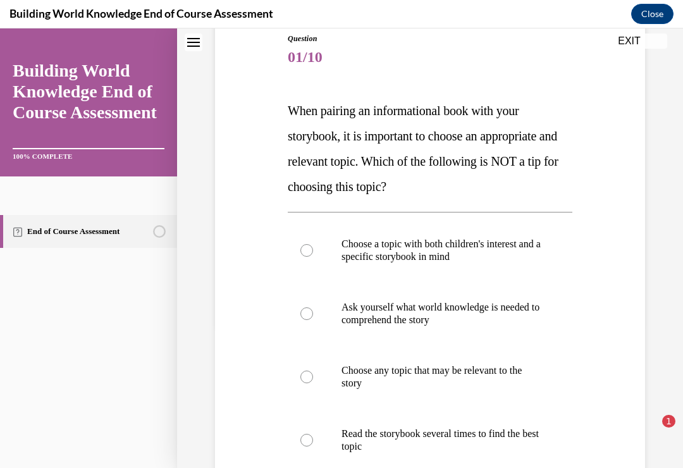
scroll to position [142, 0]
click at [313, 311] on label "Ask yourself what world knowledge is needed to comprehend the story" at bounding box center [430, 314] width 285 height 63
click at [313, 311] on input "Ask yourself what world knowledge is needed to comprehend the story" at bounding box center [306, 314] width 13 height 13
radio input "true"
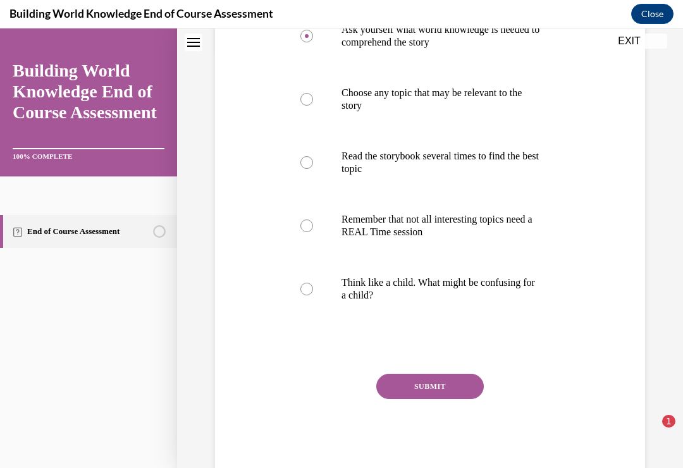
click at [433, 383] on button "SUBMIT" at bounding box center [430, 386] width 108 height 25
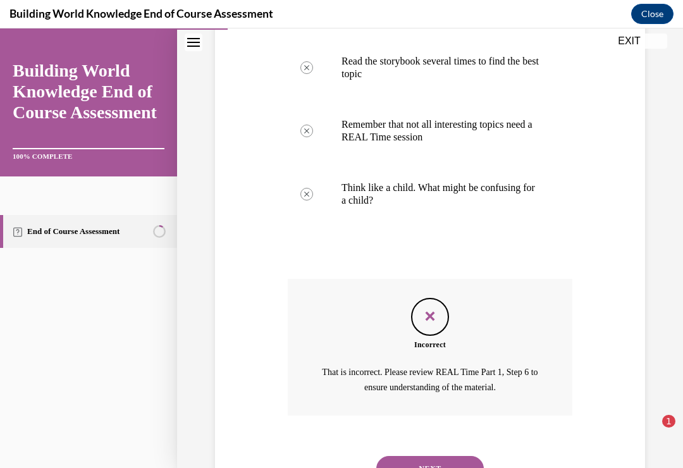
scroll to position [537, 0]
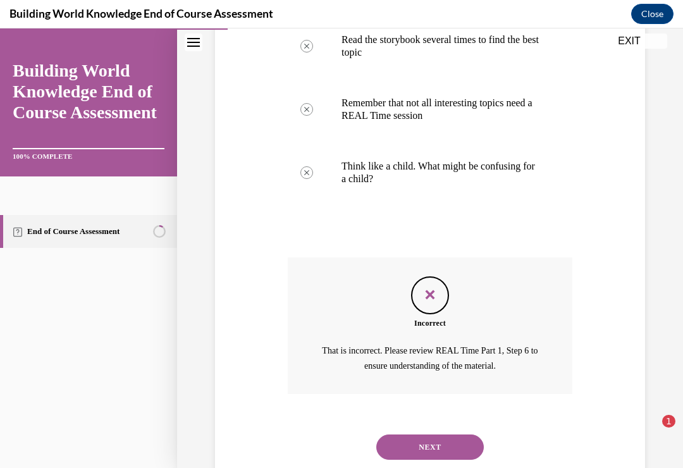
click at [436, 435] on button "NEXT" at bounding box center [430, 447] width 108 height 25
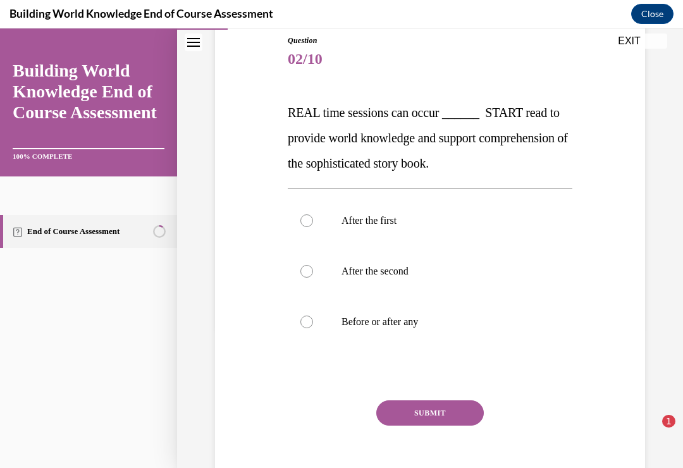
click at [307, 319] on div at bounding box center [306, 322] width 13 height 13
click at [307, 319] on input "Before or after any" at bounding box center [306, 322] width 13 height 13
radio input "true"
click at [431, 401] on button "SUBMIT" at bounding box center [430, 412] width 108 height 25
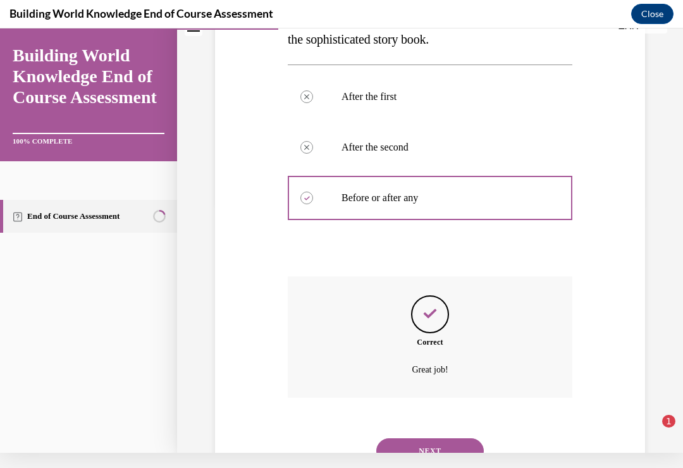
scroll to position [269, 0]
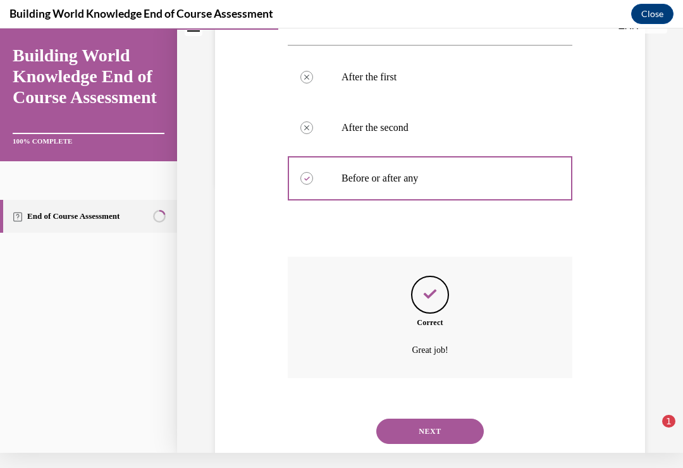
click at [431, 419] on button "NEXT" at bounding box center [430, 431] width 108 height 25
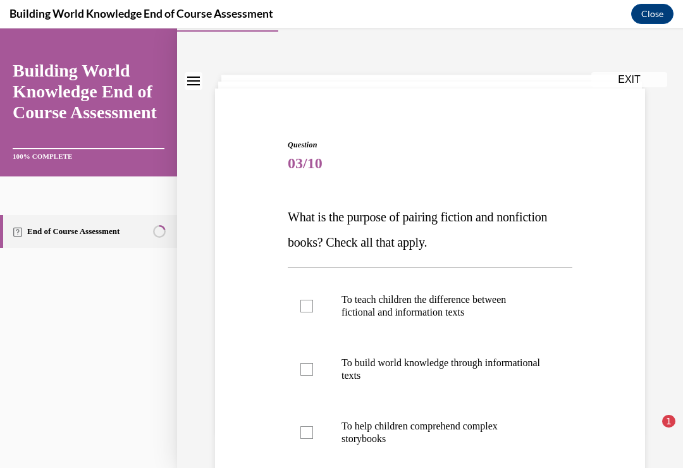
scroll to position [43, 0]
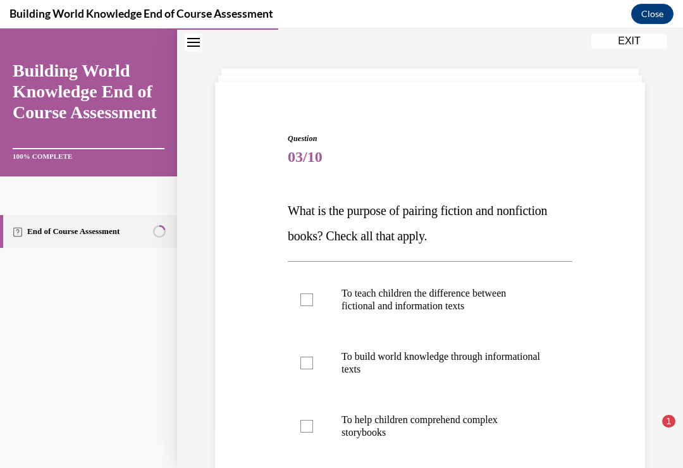
click at [312, 297] on div at bounding box center [306, 299] width 13 height 13
click at [312, 297] on input "To teach children the difference between fictional and information texts" at bounding box center [306, 299] width 13 height 13
checkbox input "true"
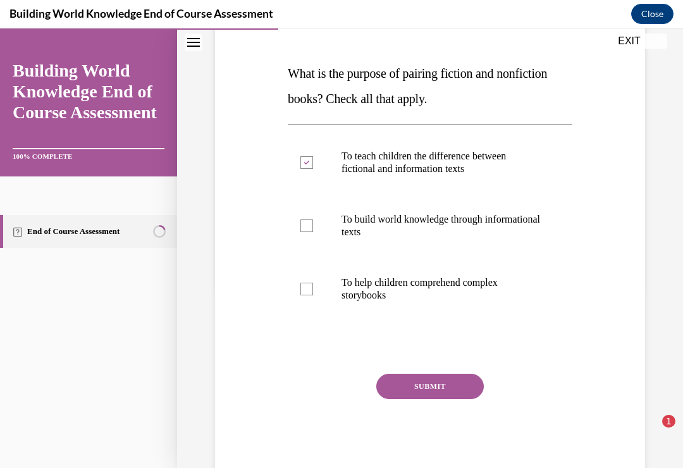
click at [428, 379] on button "SUBMIT" at bounding box center [430, 386] width 108 height 25
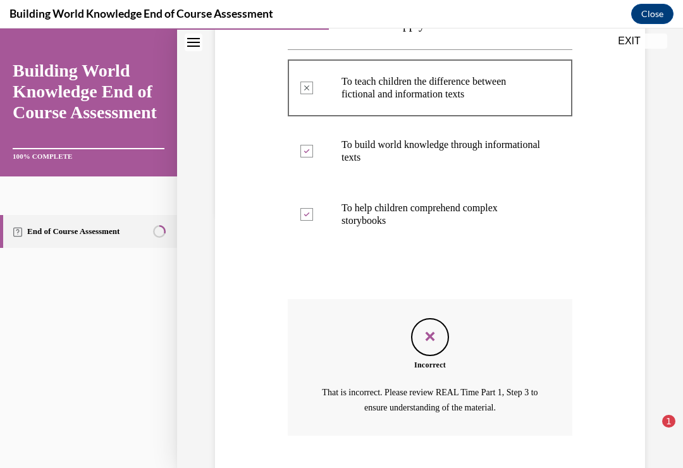
scroll to position [297, 0]
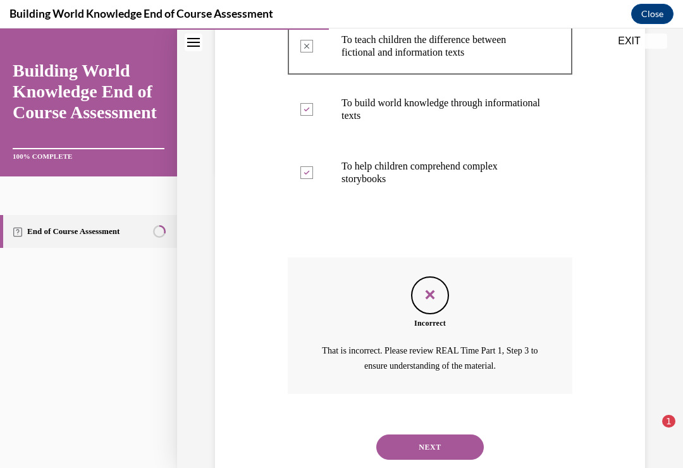
click at [431, 435] on button "NEXT" at bounding box center [430, 447] width 108 height 25
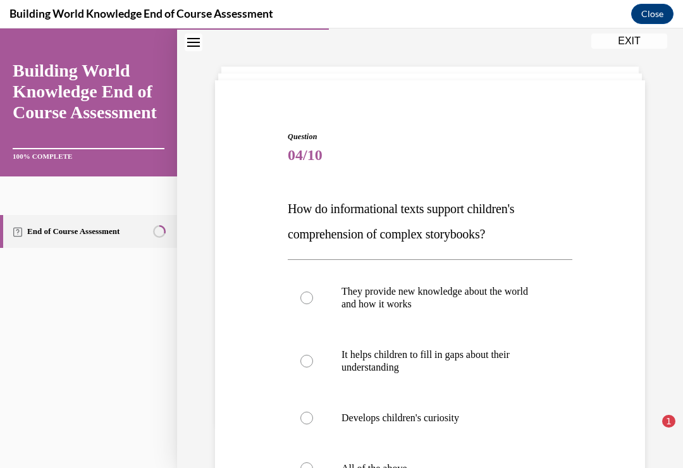
scroll to position [45, 0]
click at [311, 467] on div at bounding box center [306, 468] width 13 height 13
click at [311, 467] on input "All of the above" at bounding box center [306, 468] width 13 height 13
radio input "true"
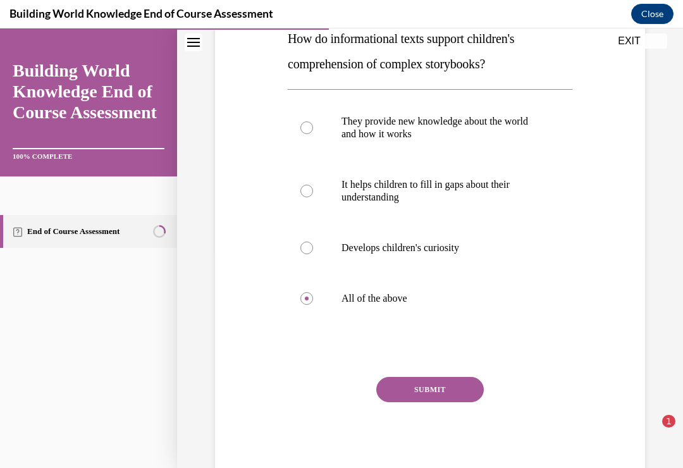
click at [426, 386] on button "SUBMIT" at bounding box center [430, 389] width 108 height 25
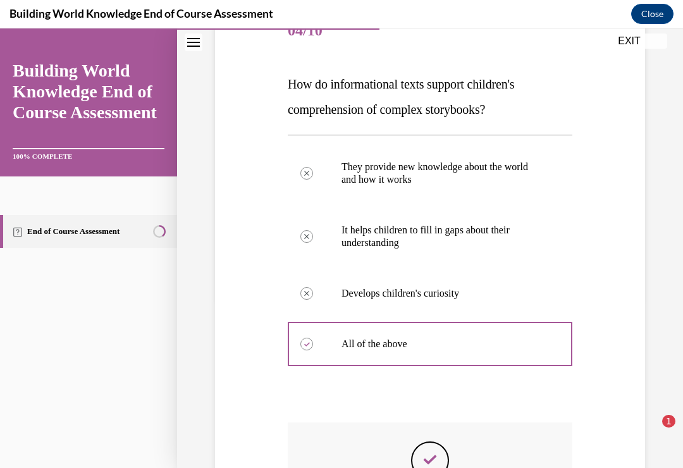
scroll to position [170, 0]
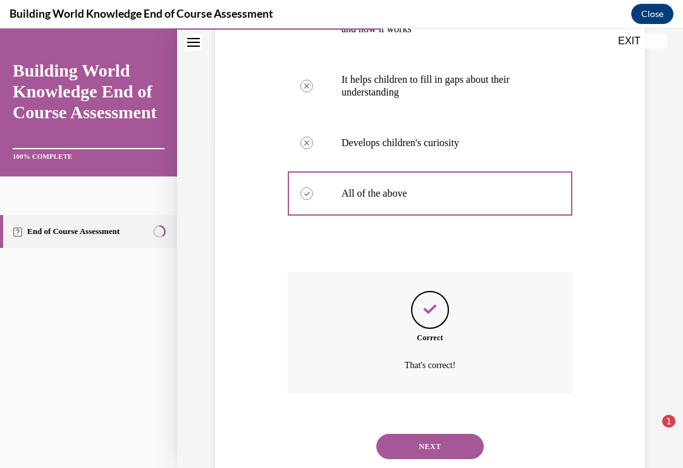
click at [420, 434] on button "NEXT" at bounding box center [430, 446] width 108 height 25
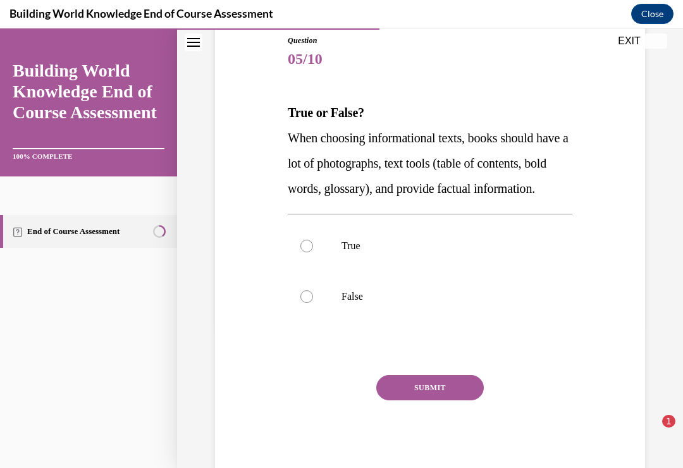
click at [307, 252] on div at bounding box center [306, 246] width 13 height 13
click at [307, 252] on input "True" at bounding box center [306, 246] width 13 height 13
radio input "true"
click at [430, 400] on button "SUBMIT" at bounding box center [430, 387] width 108 height 25
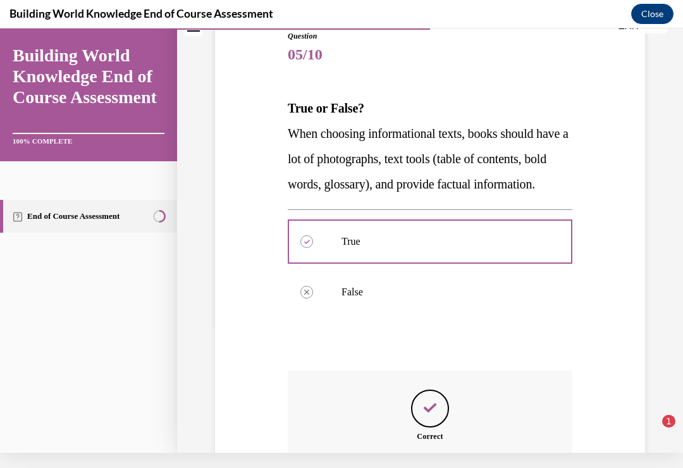
scroll to position [122, 0]
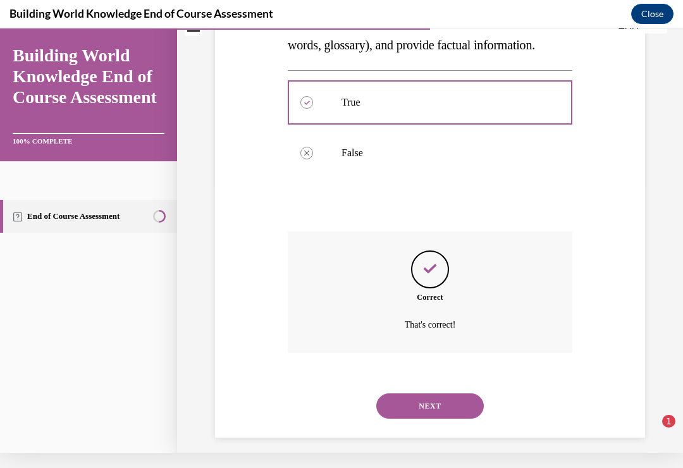
click at [422, 410] on button "NEXT" at bounding box center [430, 405] width 108 height 25
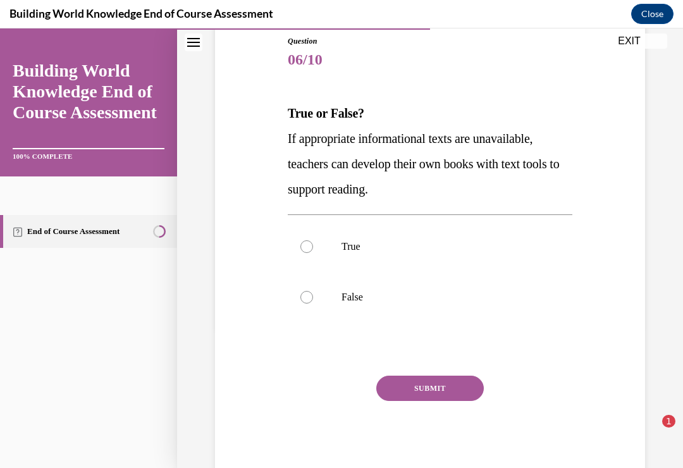
click at [304, 241] on div at bounding box center [306, 246] width 13 height 13
click at [304, 241] on input "True" at bounding box center [306, 246] width 13 height 13
radio input "true"
click at [431, 383] on button "SUBMIT" at bounding box center [430, 388] width 108 height 25
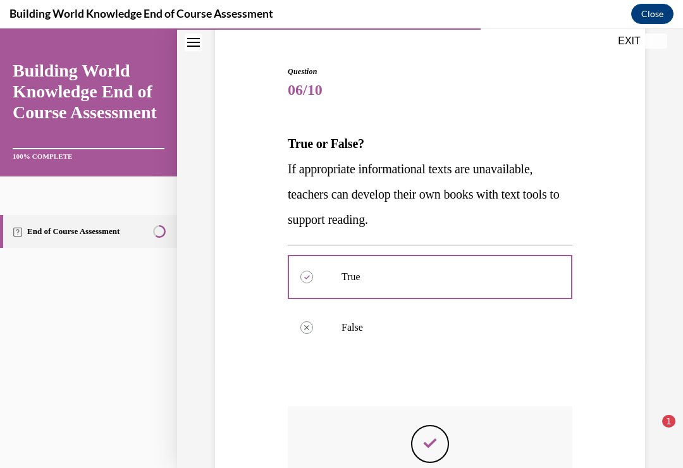
scroll to position [108, 0]
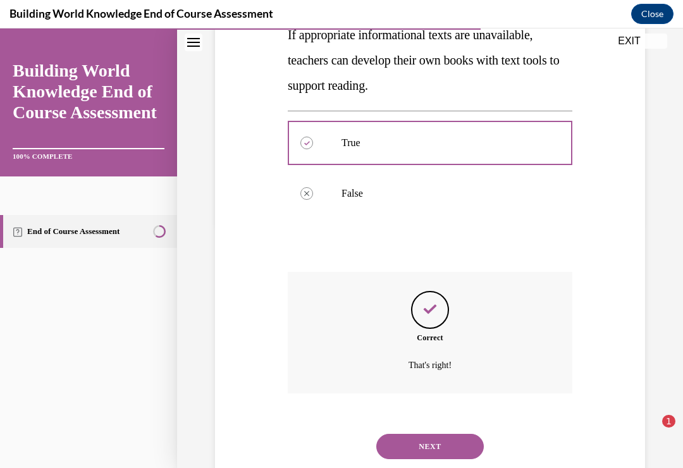
click at [429, 434] on button "NEXT" at bounding box center [430, 446] width 108 height 25
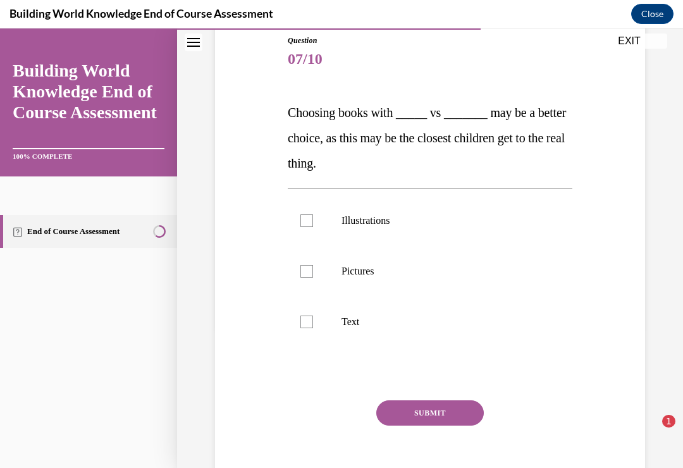
click at [307, 215] on div at bounding box center [306, 220] width 13 height 13
click at [307, 215] on input "Illustrations" at bounding box center [306, 220] width 13 height 13
checkbox input "true"
click at [306, 262] on label "Pictures" at bounding box center [430, 271] width 285 height 51
click at [306, 265] on input "Pictures" at bounding box center [306, 271] width 13 height 13
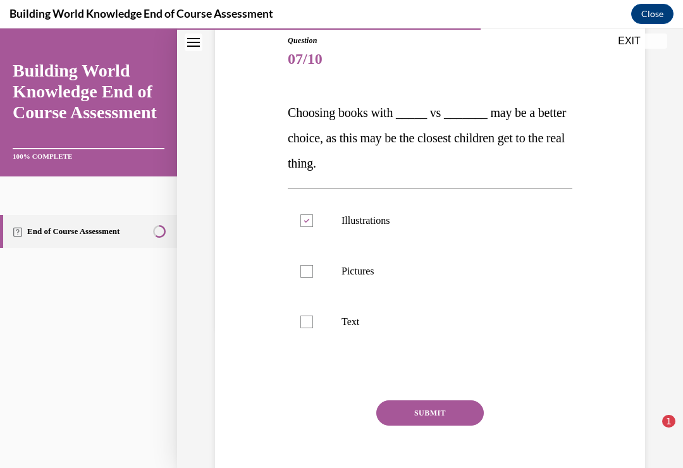
checkbox input "true"
click at [428, 414] on button "SUBMIT" at bounding box center [430, 412] width 108 height 25
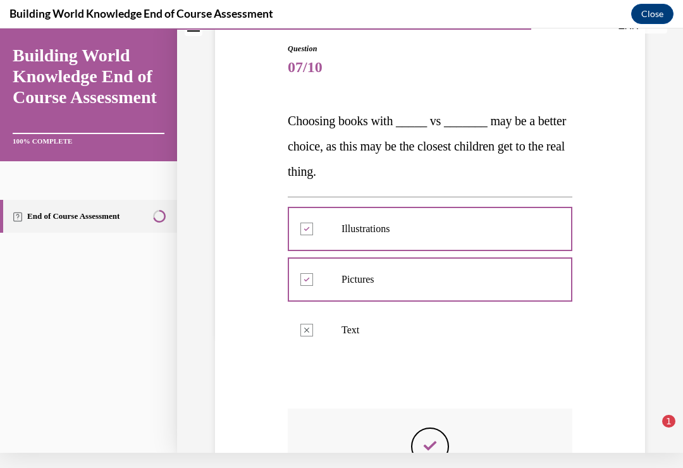
scroll to position [119, 0]
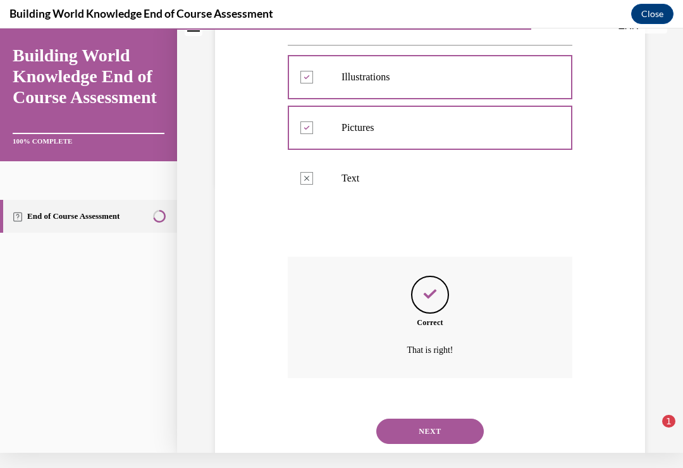
click at [431, 419] on button "NEXT" at bounding box center [430, 431] width 108 height 25
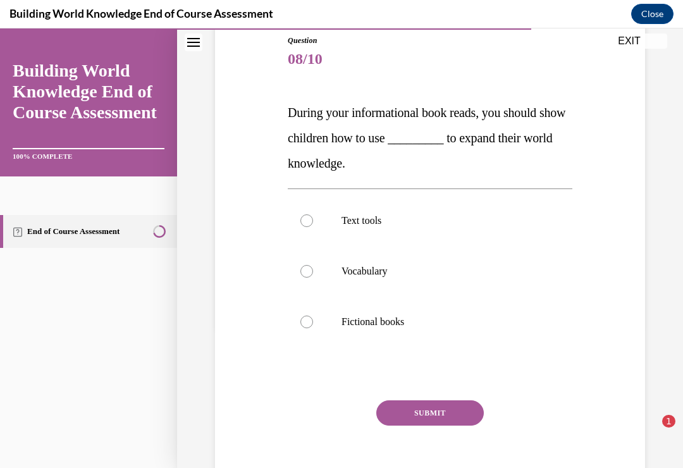
click at [300, 216] on label "Text tools" at bounding box center [430, 220] width 285 height 51
click at [300, 216] on input "Text tools" at bounding box center [306, 220] width 13 height 13
radio input "true"
click at [438, 404] on button "SUBMIT" at bounding box center [430, 412] width 108 height 25
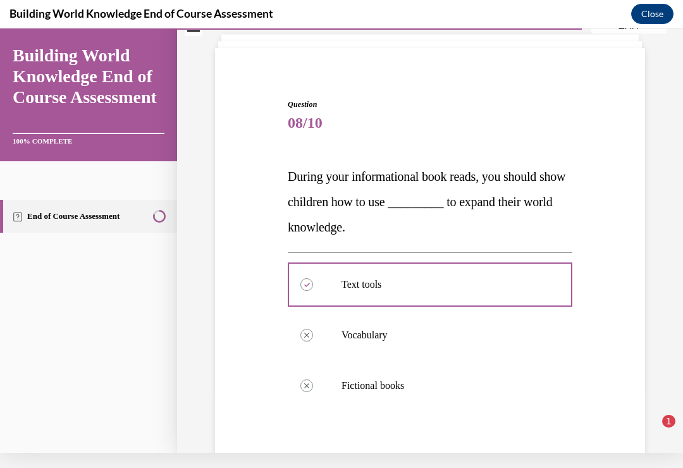
scroll to position [63, 0]
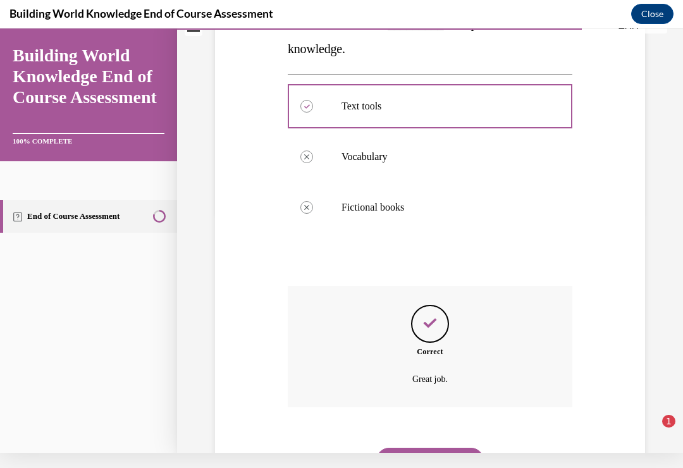
click at [436, 448] on button "NEXT" at bounding box center [430, 460] width 108 height 25
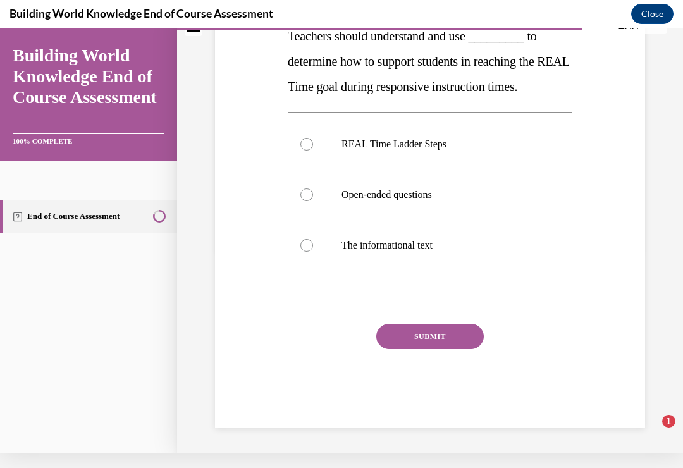
scroll to position [0, 0]
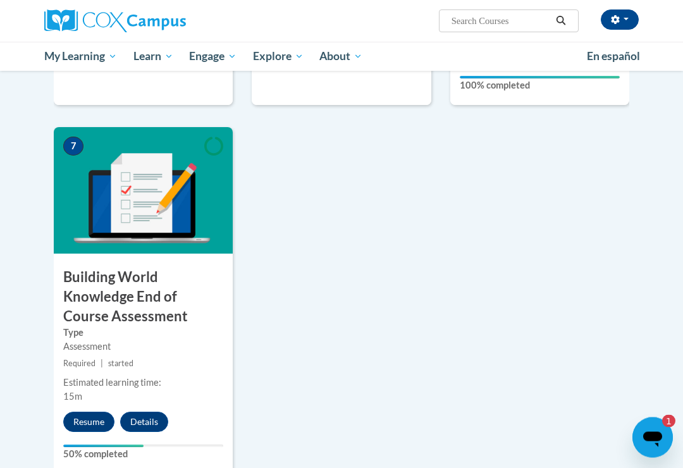
scroll to position [921, 0]
click at [90, 412] on button "Resume" at bounding box center [88, 422] width 51 height 20
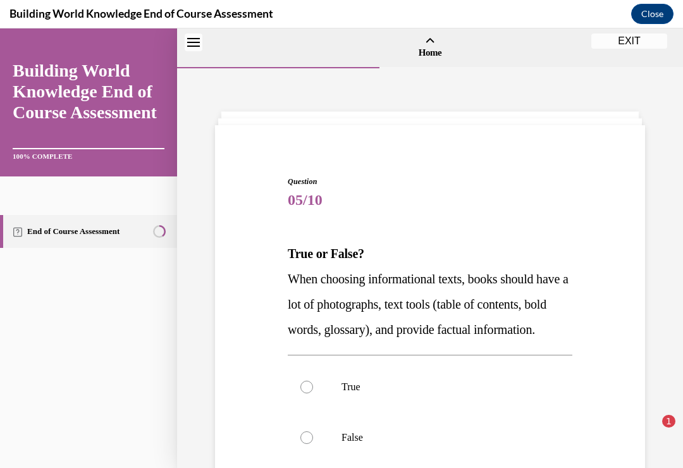
scroll to position [39, 0]
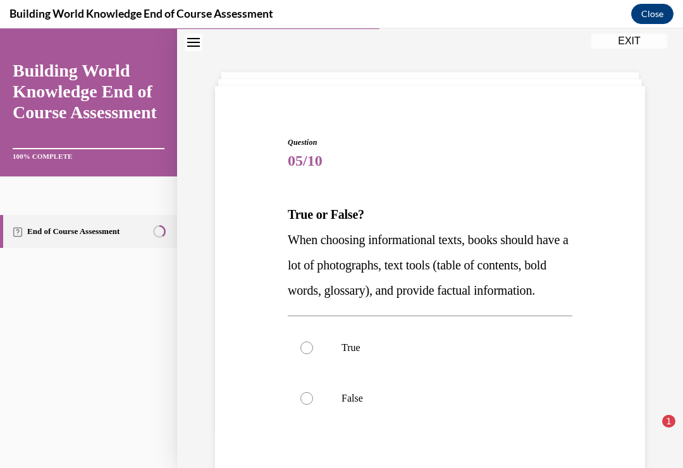
click at [312, 366] on label "True" at bounding box center [430, 348] width 285 height 51
click at [312, 354] on input "True" at bounding box center [306, 348] width 13 height 13
radio input "true"
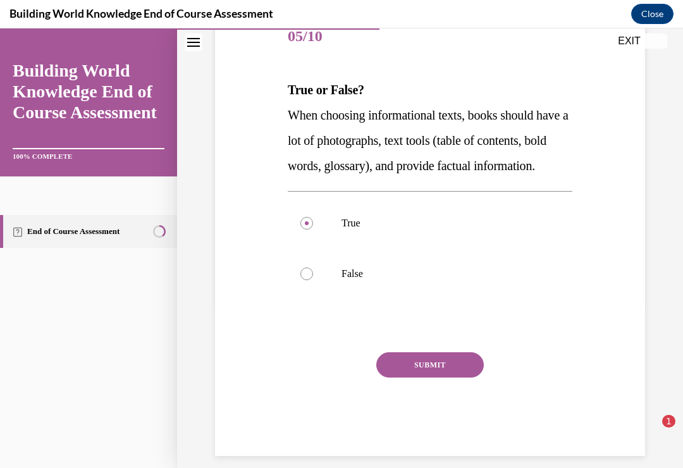
click at [429, 378] on button "SUBMIT" at bounding box center [430, 364] width 108 height 25
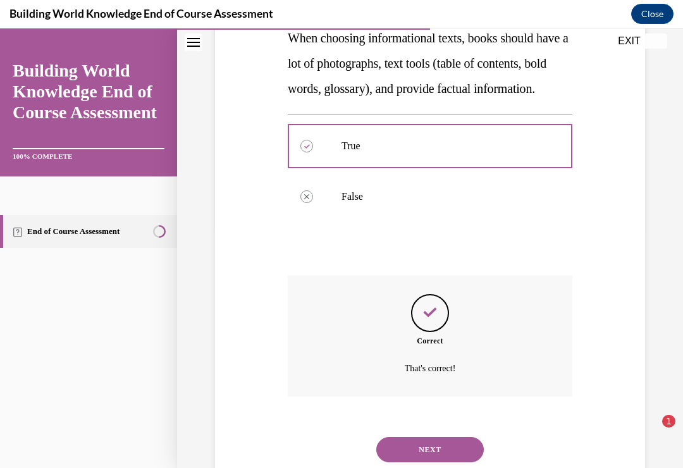
scroll to position [269, 0]
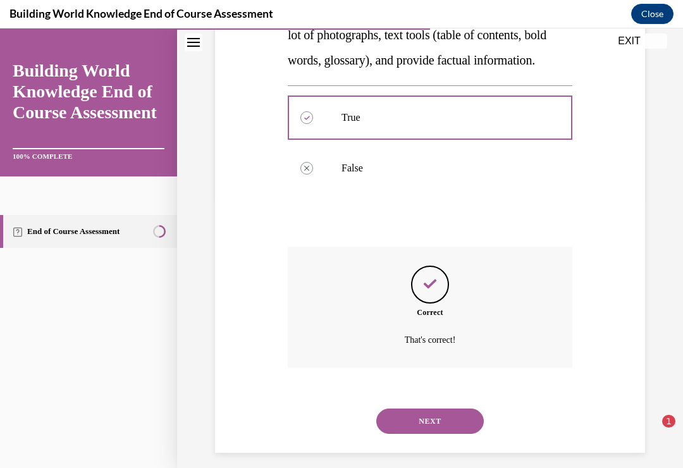
click at [439, 426] on button "NEXT" at bounding box center [430, 421] width 108 height 25
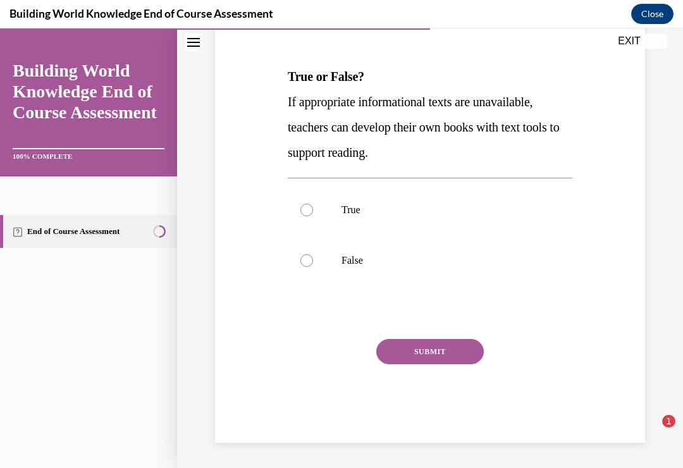
scroll to position [140, 0]
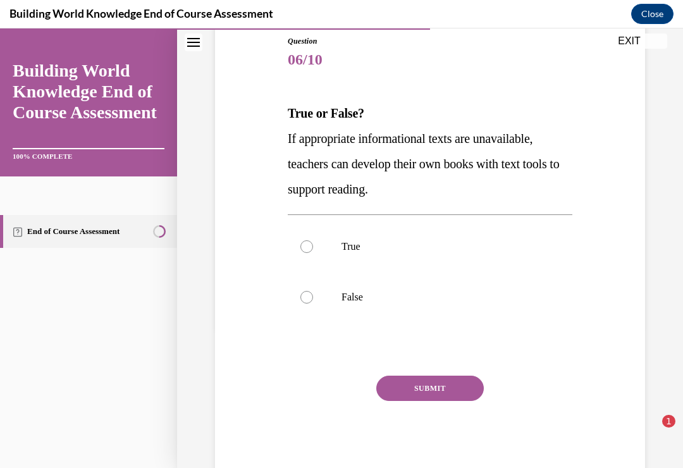
click at [313, 248] on label "True" at bounding box center [430, 246] width 285 height 51
click at [313, 248] on input "True" at bounding box center [306, 246] width 13 height 13
radio input "true"
click at [435, 379] on button "SUBMIT" at bounding box center [430, 388] width 108 height 25
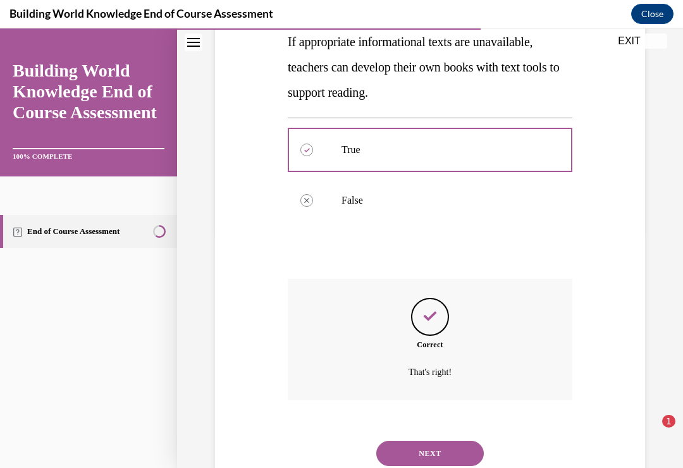
scroll to position [244, 0]
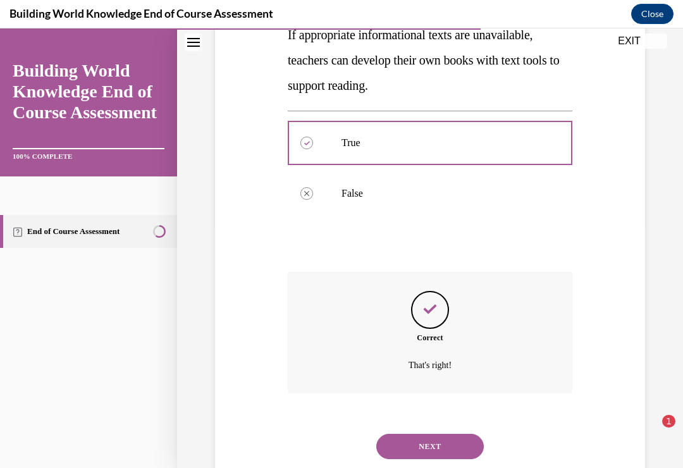
click at [434, 434] on button "NEXT" at bounding box center [430, 446] width 108 height 25
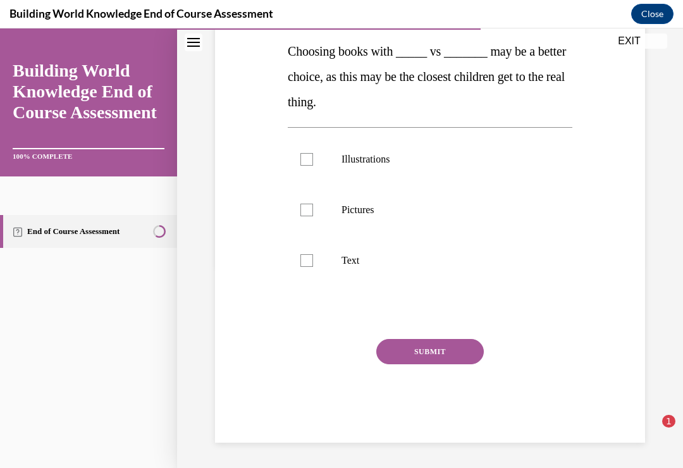
scroll to position [141, 0]
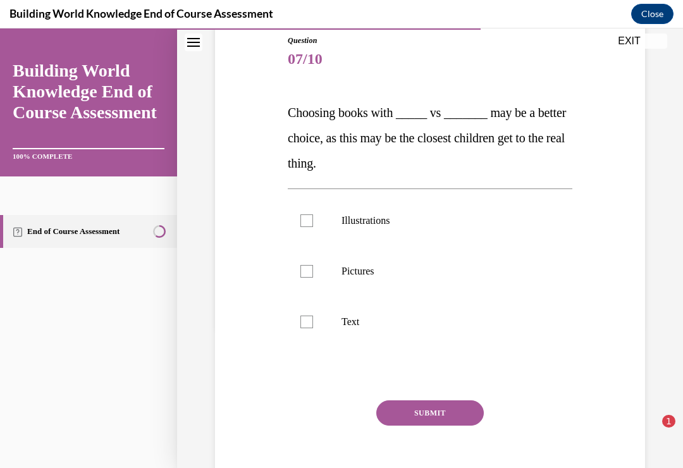
click at [311, 218] on div at bounding box center [306, 220] width 13 height 13
click at [311, 218] on input "Illustrations" at bounding box center [306, 220] width 13 height 13
checkbox input "true"
click at [308, 266] on div at bounding box center [306, 271] width 13 height 13
click at [308, 266] on input "Pictures" at bounding box center [306, 271] width 13 height 13
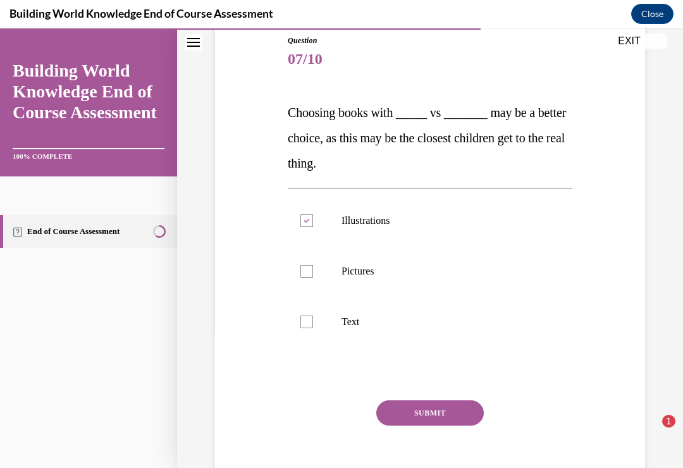
checkbox input "true"
click at [434, 412] on button "SUBMIT" at bounding box center [430, 412] width 108 height 25
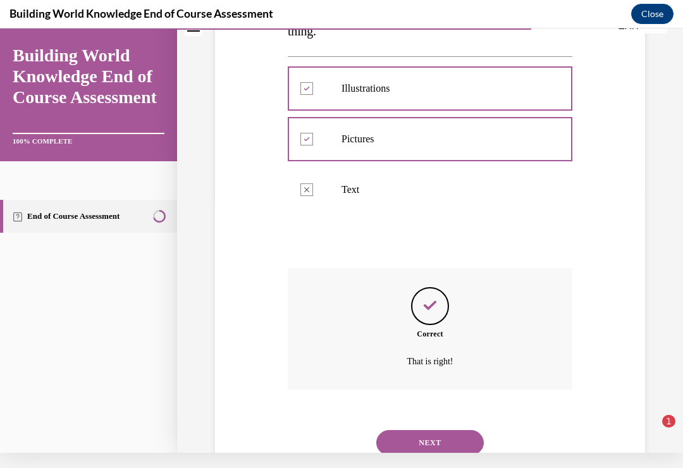
scroll to position [269, 0]
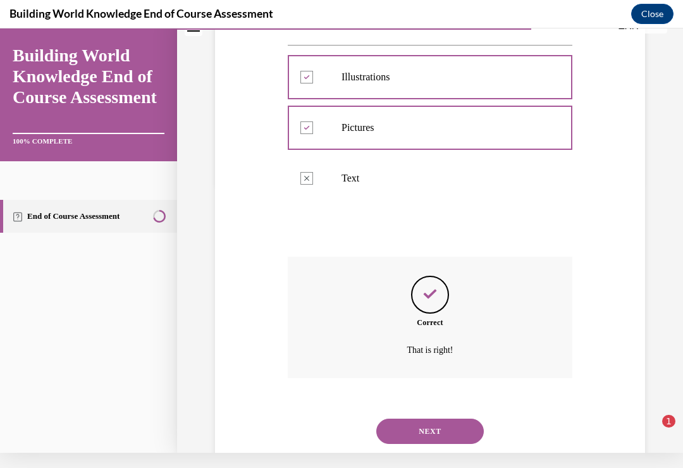
click at [434, 419] on button "NEXT" at bounding box center [430, 431] width 108 height 25
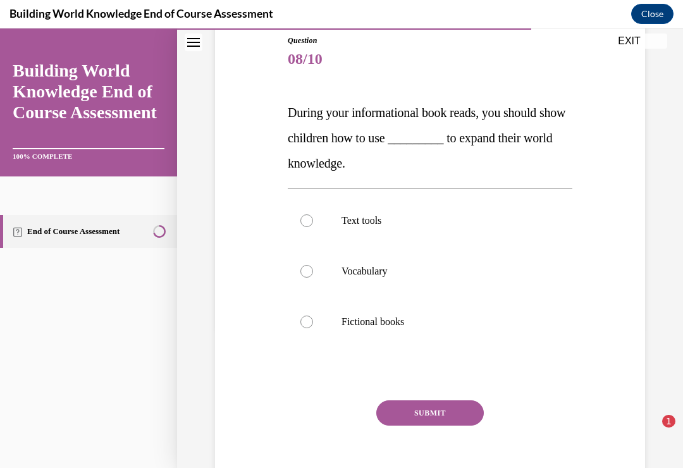
click at [312, 216] on div at bounding box center [306, 220] width 13 height 13
click at [312, 216] on input "Text tools" at bounding box center [306, 220] width 13 height 13
radio input "true"
click at [438, 408] on button "SUBMIT" at bounding box center [430, 412] width 108 height 25
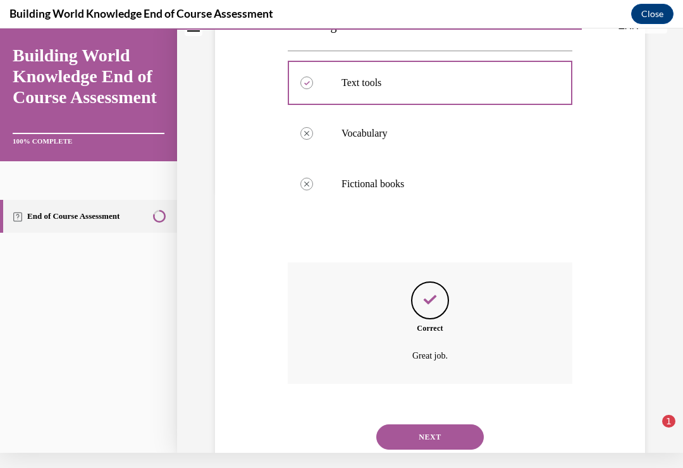
scroll to position [269, 0]
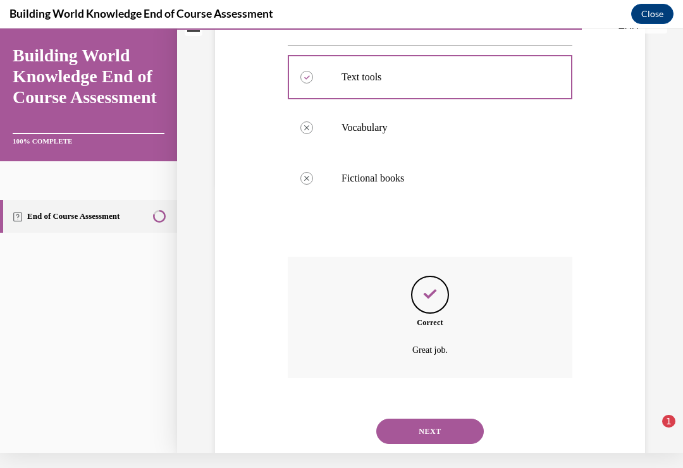
click at [433, 419] on button "NEXT" at bounding box center [430, 431] width 108 height 25
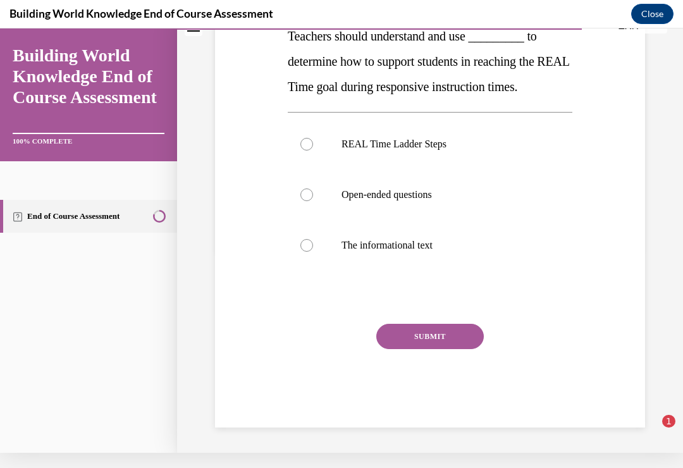
scroll to position [0, 0]
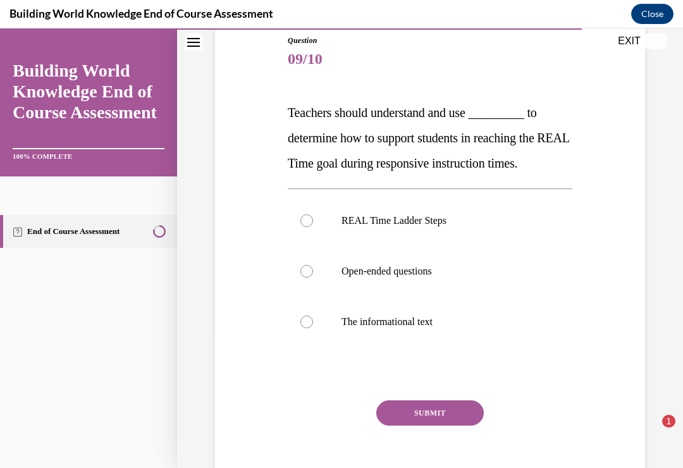
click at [308, 214] on div at bounding box center [306, 220] width 13 height 13
click at [308, 214] on input "REAL Time Ladder Steps" at bounding box center [306, 220] width 13 height 13
radio input "true"
click at [440, 409] on button "SUBMIT" at bounding box center [430, 412] width 108 height 25
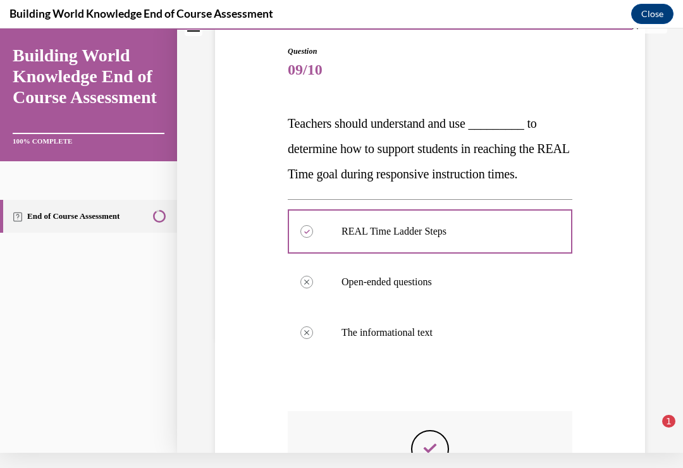
scroll to position [116, 0]
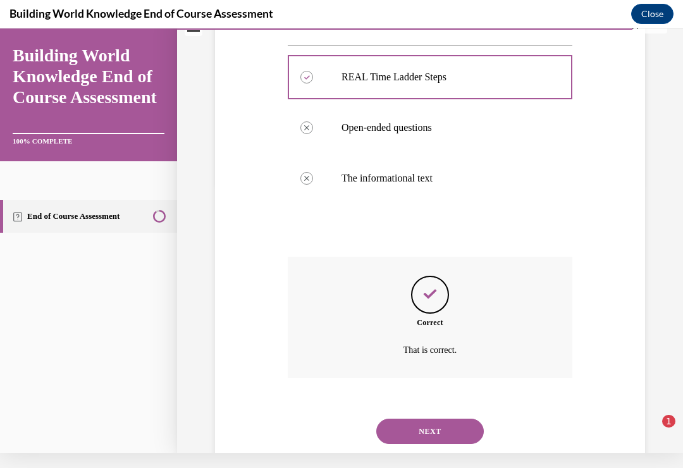
click at [426, 419] on button "NEXT" at bounding box center [430, 431] width 108 height 25
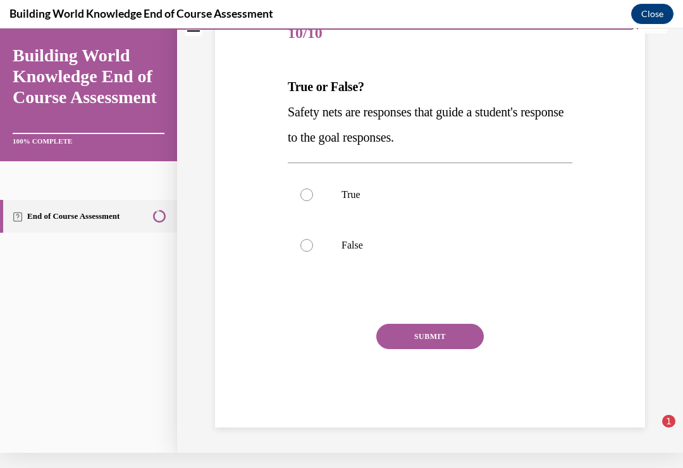
scroll to position [117, 0]
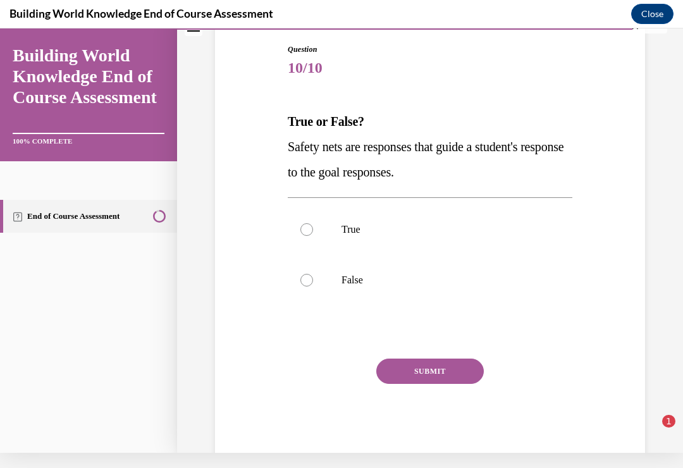
click at [309, 222] on label "True" at bounding box center [430, 229] width 285 height 51
click at [309, 223] on input "True" at bounding box center [306, 229] width 13 height 13
radio input "true"
click at [438, 367] on button "SUBMIT" at bounding box center [430, 371] width 108 height 25
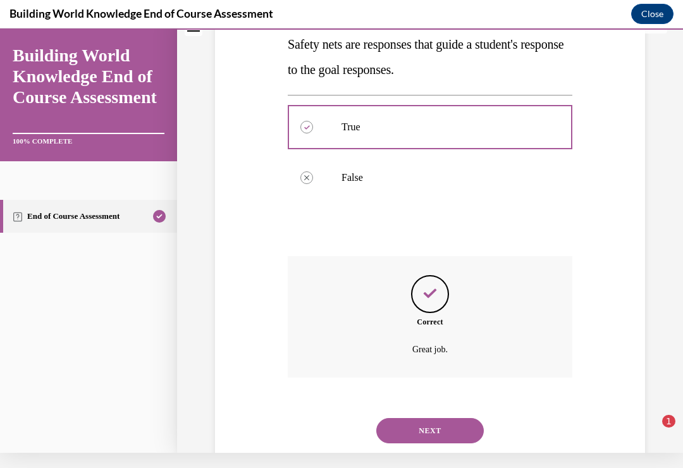
scroll to position [219, 0]
click at [423, 419] on button "NEXT" at bounding box center [430, 431] width 108 height 25
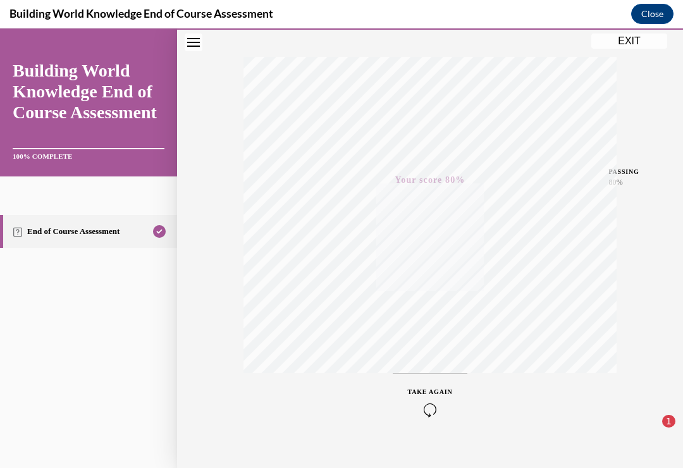
scroll to position [189, 0]
click at [629, 44] on button "EXIT" at bounding box center [629, 41] width 76 height 15
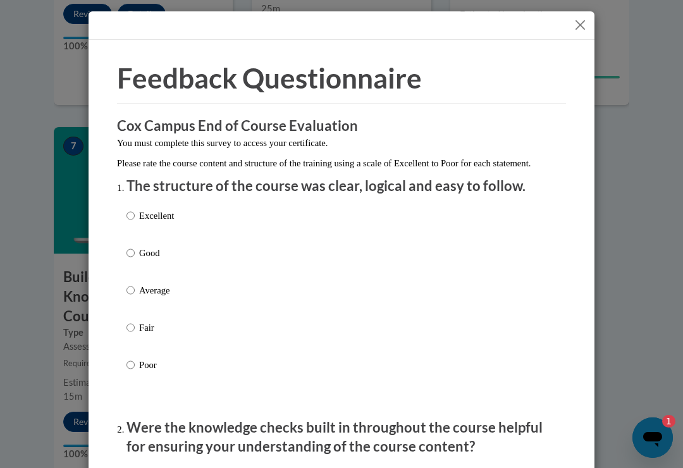
click at [131, 250] on input "Good" at bounding box center [130, 253] width 8 height 14
radio input "true"
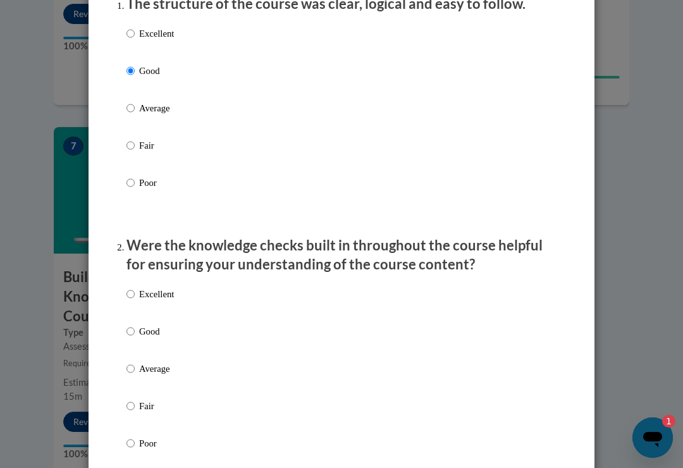
scroll to position [190, 0]
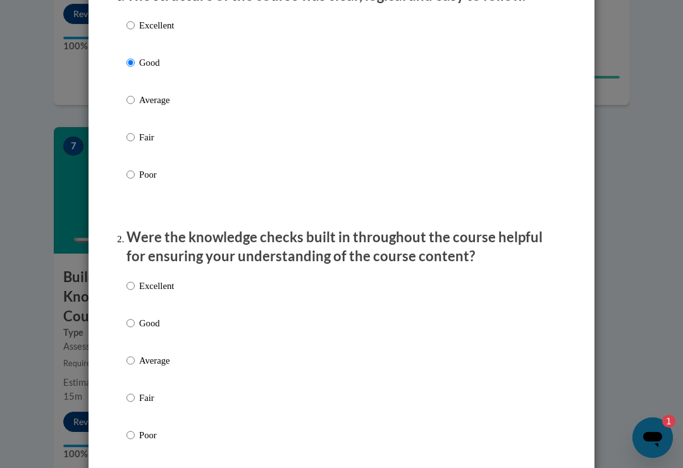
click at [129, 317] on input "Good" at bounding box center [130, 323] width 8 height 14
radio input "true"
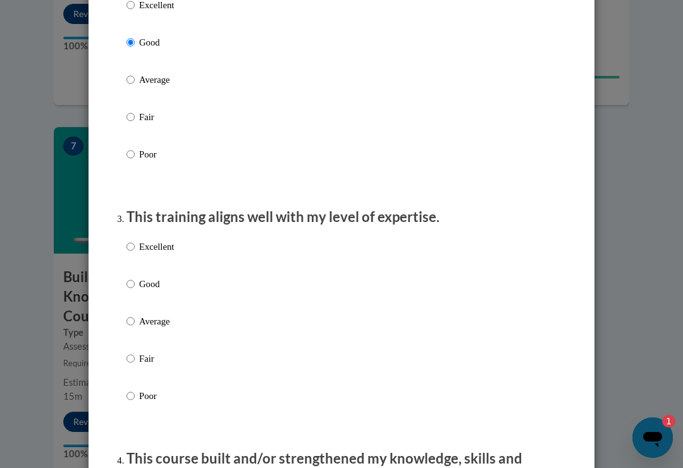
scroll to position [471, 0]
click at [129, 307] on label "Good" at bounding box center [149, 295] width 47 height 34
click at [129, 292] on input "Good" at bounding box center [130, 285] width 8 height 14
radio input "true"
click at [132, 318] on input "Average" at bounding box center [130, 322] width 8 height 14
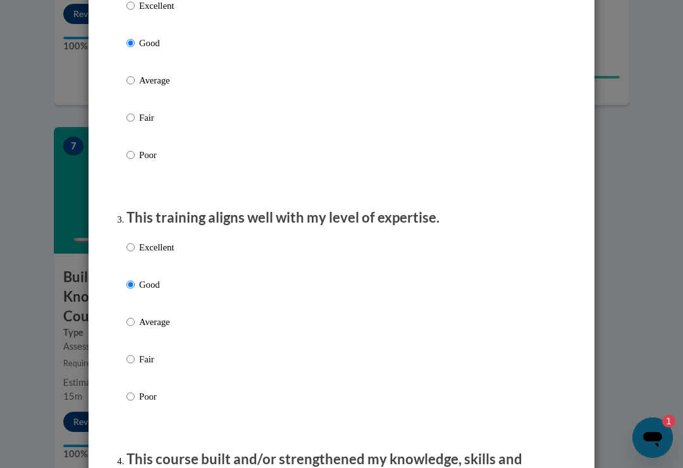
radio input "true"
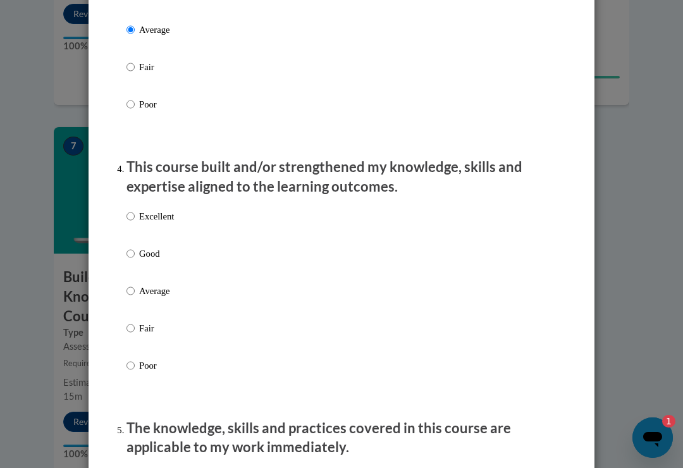
scroll to position [767, 0]
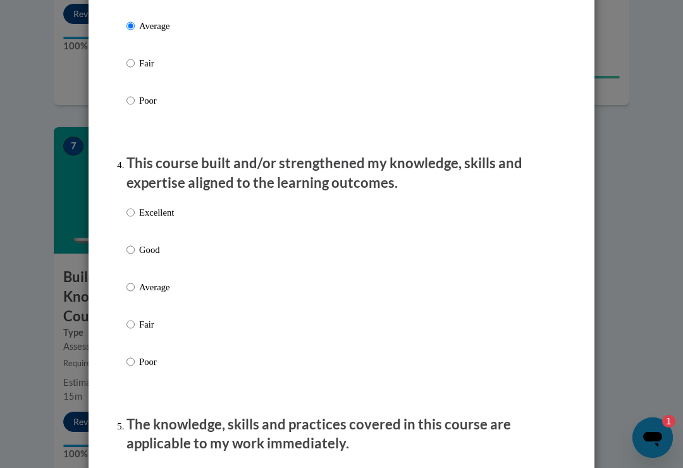
click at [133, 247] on input "Good" at bounding box center [130, 250] width 8 height 14
radio input "true"
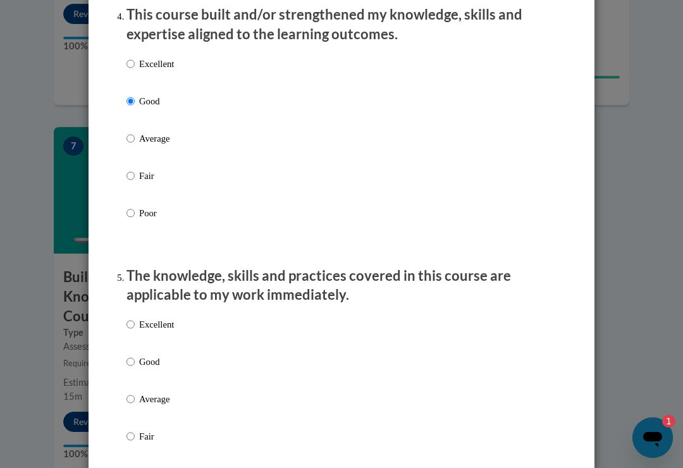
scroll to position [979, 0]
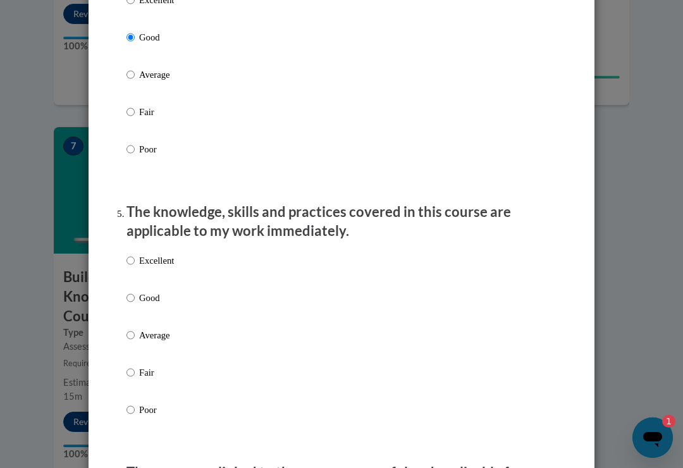
click at [129, 319] on label "Good" at bounding box center [149, 308] width 47 height 34
click at [129, 305] on input "Good" at bounding box center [130, 298] width 8 height 14
radio input "true"
click at [135, 331] on input "Average" at bounding box center [130, 335] width 8 height 14
radio input "true"
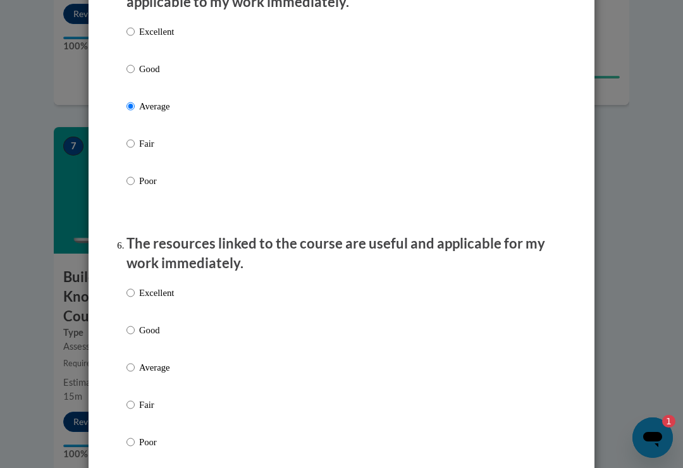
scroll to position [1213, 0]
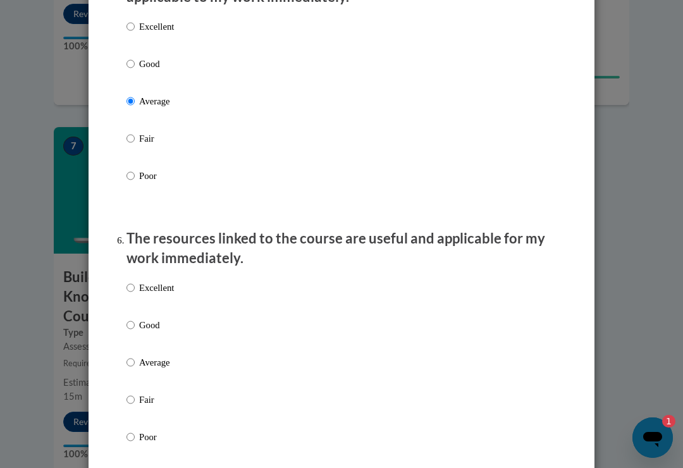
click at [133, 318] on input "Good" at bounding box center [130, 325] width 8 height 14
radio input "true"
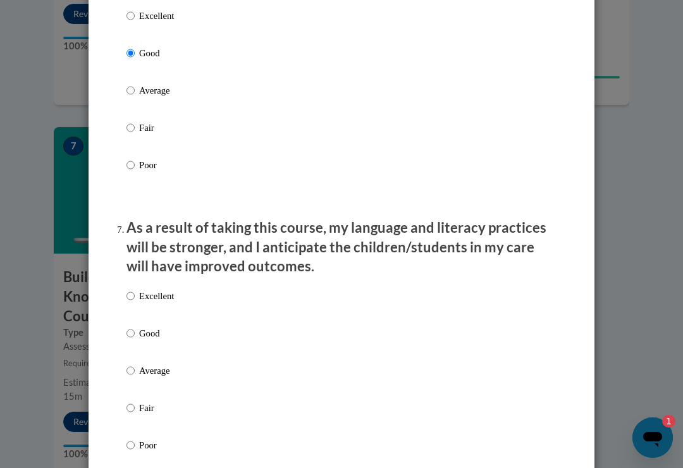
scroll to position [1483, 0]
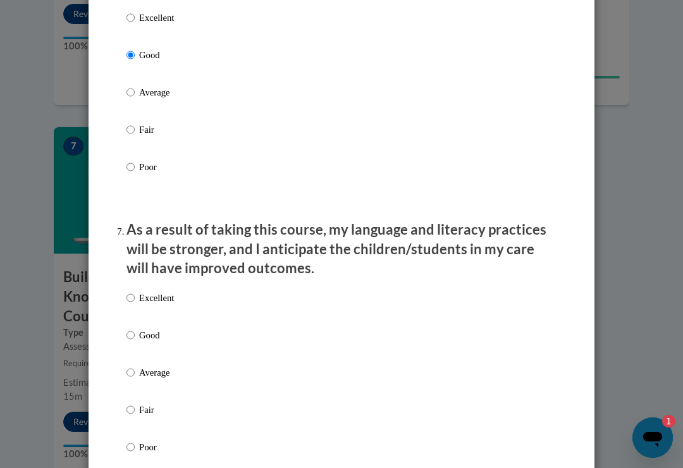
click at [131, 316] on label "Excellent" at bounding box center [149, 308] width 47 height 34
click at [131, 305] on input "Excellent" at bounding box center [130, 298] width 8 height 14
radio input "true"
click at [133, 328] on input "Good" at bounding box center [130, 335] width 8 height 14
radio input "true"
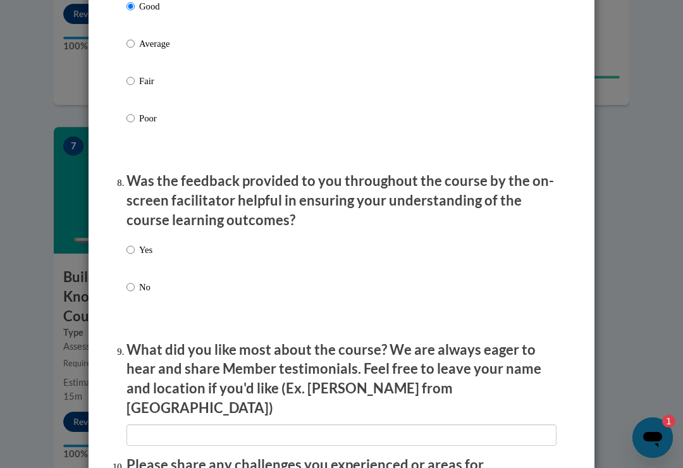
scroll to position [1811, 0]
click at [133, 244] on input "Yes" at bounding box center [130, 251] width 8 height 14
radio input "true"
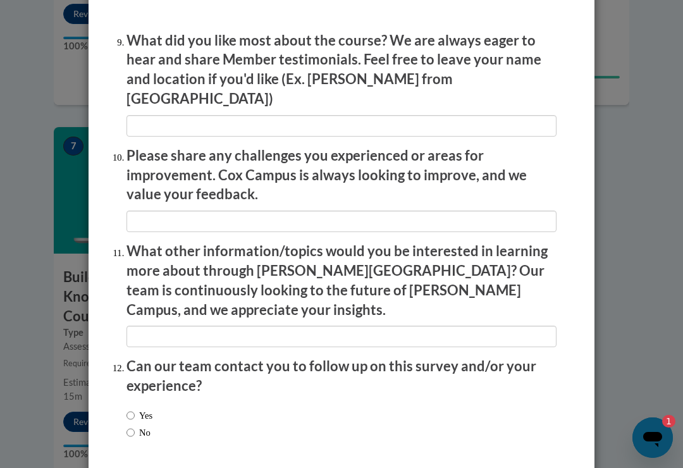
scroll to position [2118, 0]
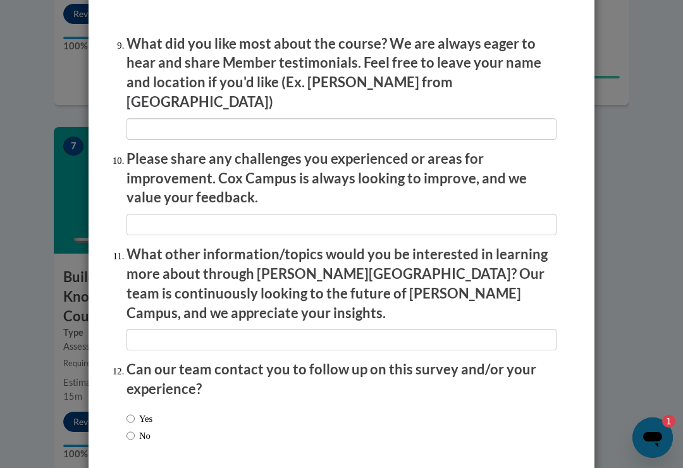
click at [130, 412] on input "Yes" at bounding box center [130, 419] width 8 height 14
radio input "true"
click at [133, 429] on input "No" at bounding box center [130, 436] width 8 height 14
radio input "true"
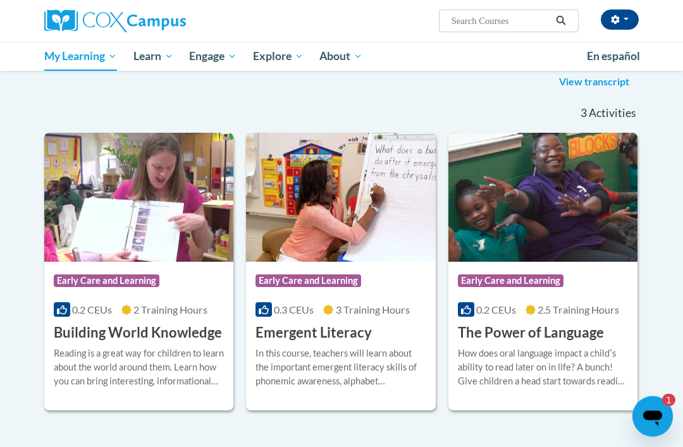
scroll to position [189, 0]
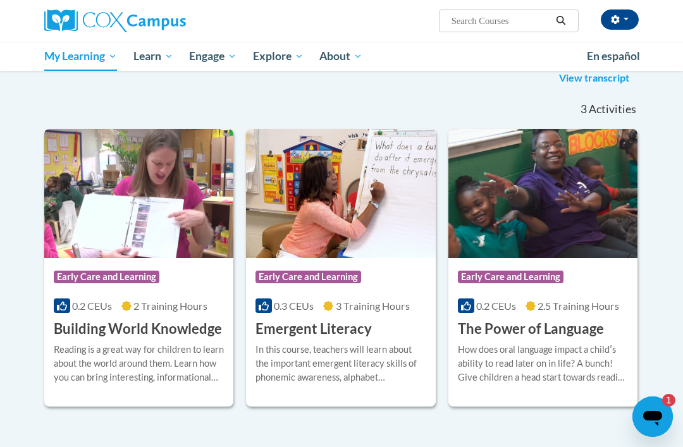
click at [305, 352] on div "In this course, teachers will learn about the important emergent literacy skill…" at bounding box center [341, 364] width 170 height 42
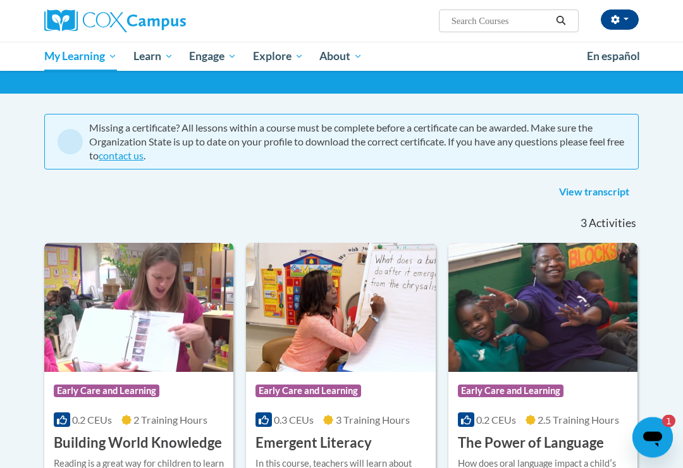
scroll to position [75, 0]
click at [581, 349] on img at bounding box center [542, 307] width 189 height 129
